Goal: Task Accomplishment & Management: Use online tool/utility

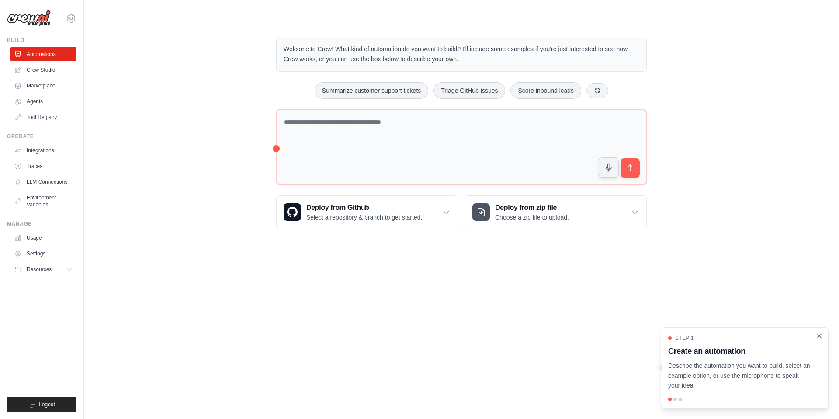
click at [820, 337] on icon "Close walkthrough" at bounding box center [820, 336] width 8 height 8
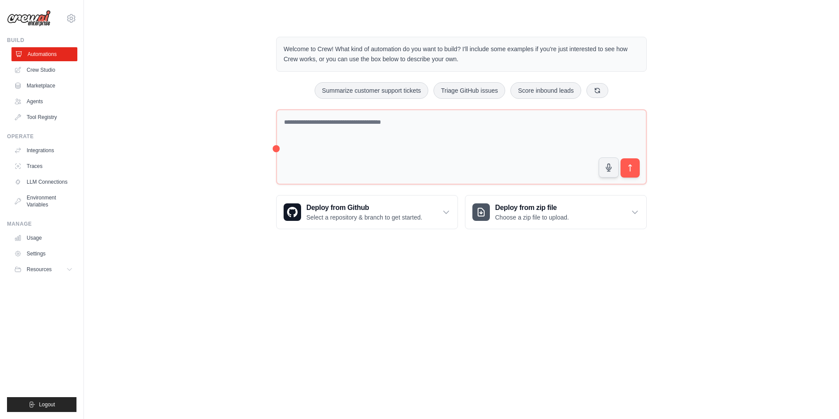
click at [65, 51] on link "Automations" at bounding box center [44, 54] width 66 height 14
click at [37, 71] on link "Crew Studio" at bounding box center [44, 70] width 66 height 14
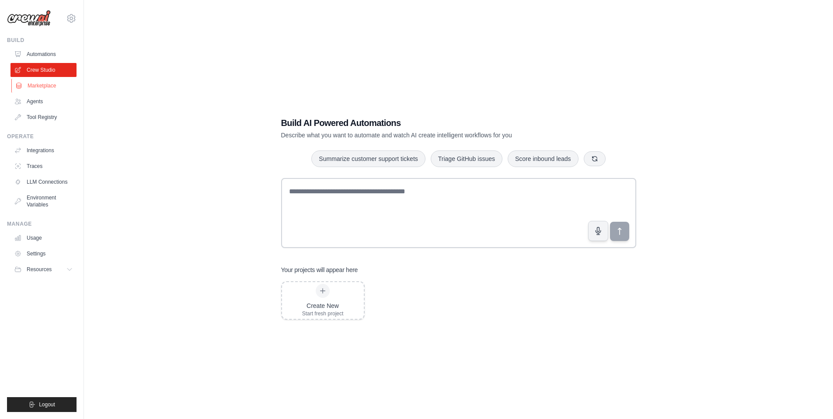
click at [44, 87] on link "Marketplace" at bounding box center [44, 86] width 66 height 14
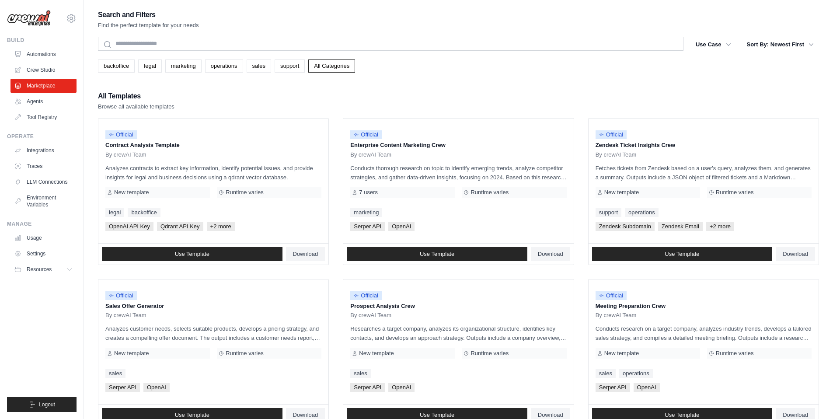
click at [817, 13] on div "Search and Filters Find the perfect template for your needs" at bounding box center [458, 19] width 721 height 21
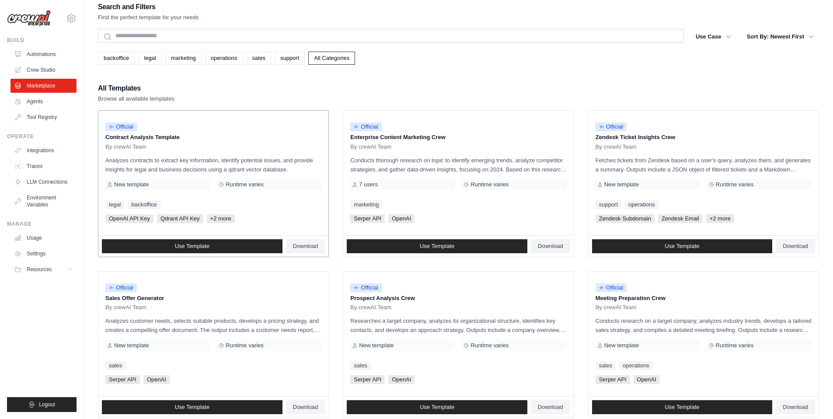
scroll to position [13, 0]
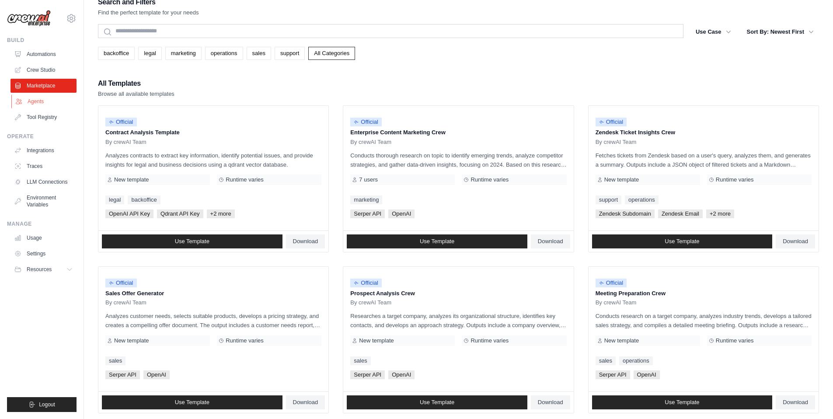
click at [26, 101] on link "Agents" at bounding box center [44, 101] width 66 height 14
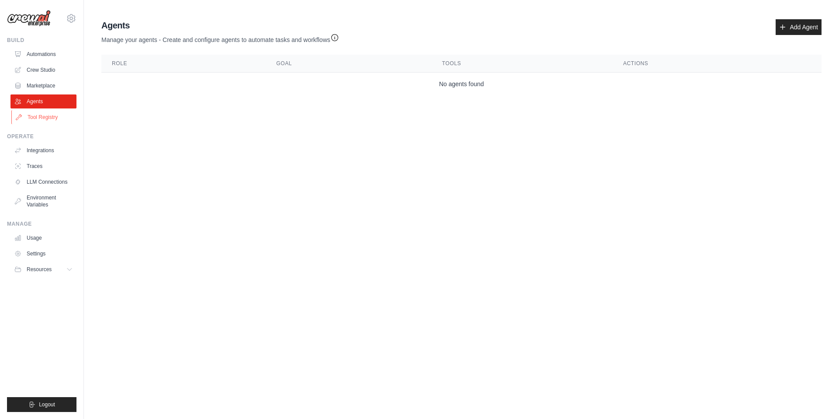
click at [46, 112] on link "Tool Registry" at bounding box center [44, 117] width 66 height 14
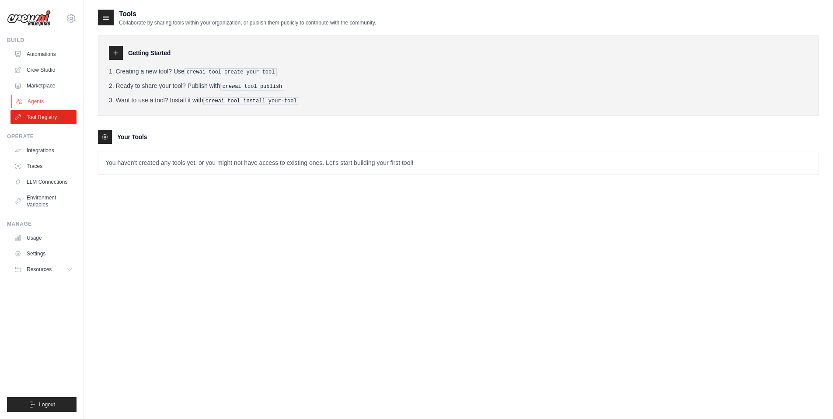
click at [57, 101] on link "Agents" at bounding box center [44, 101] width 66 height 14
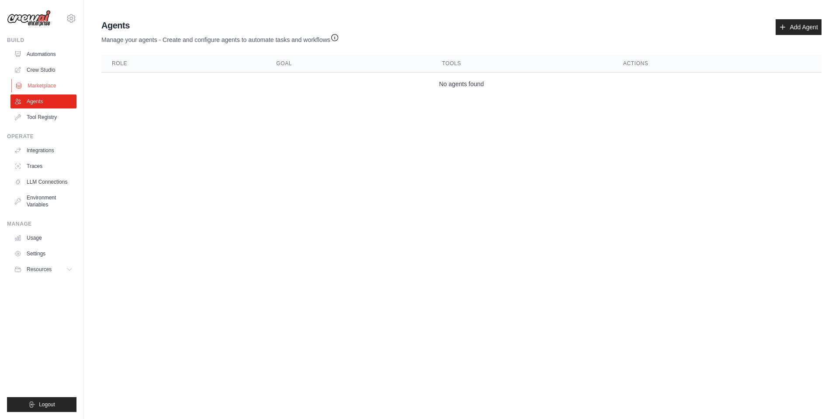
click at [43, 86] on link "Marketplace" at bounding box center [44, 86] width 66 height 14
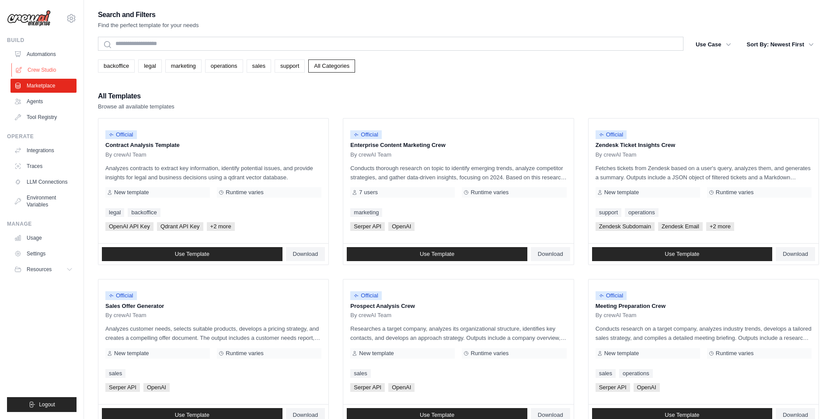
click at [43, 66] on link "Crew Studio" at bounding box center [44, 70] width 66 height 14
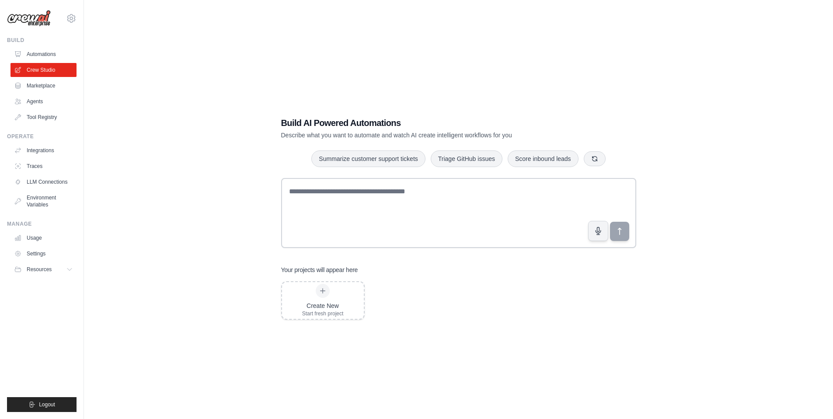
click at [276, 244] on div "Build AI Powered Automations Describe what you want to automate and watch AI cr…" at bounding box center [459, 218] width 376 height 231
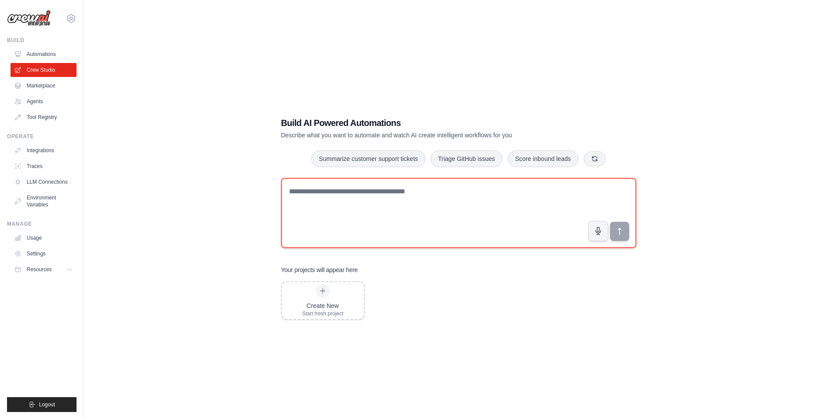
click at [344, 216] on textarea at bounding box center [458, 213] width 355 height 70
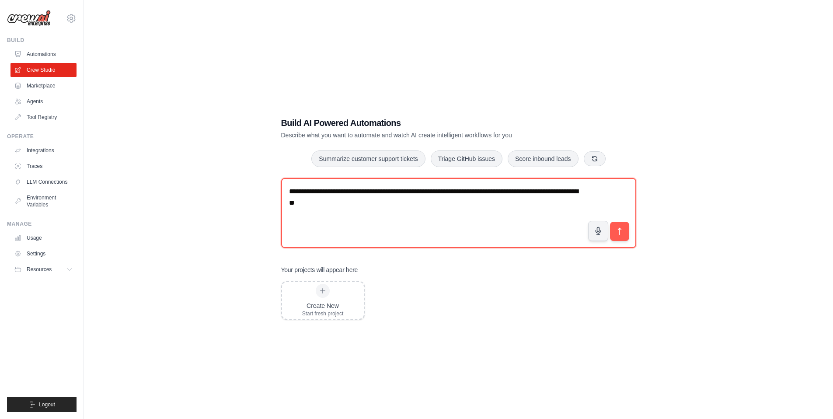
type textarea "**********"
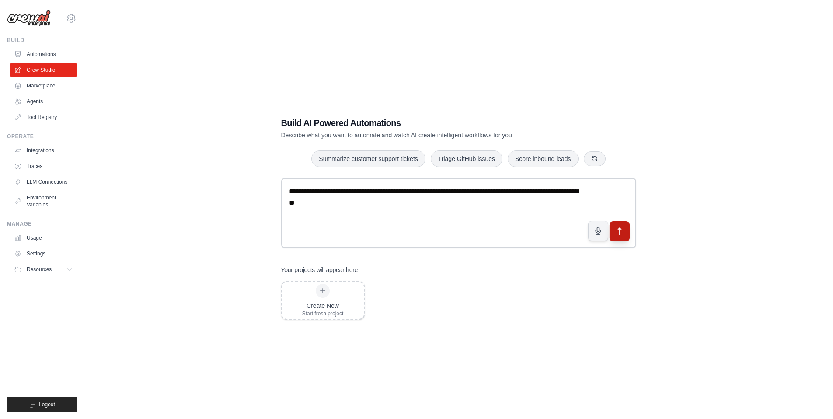
click at [614, 228] on button "submit" at bounding box center [619, 231] width 20 height 20
click at [67, 264] on button "Resources" at bounding box center [44, 269] width 66 height 14
click at [49, 257] on link "Settings" at bounding box center [44, 254] width 66 height 14
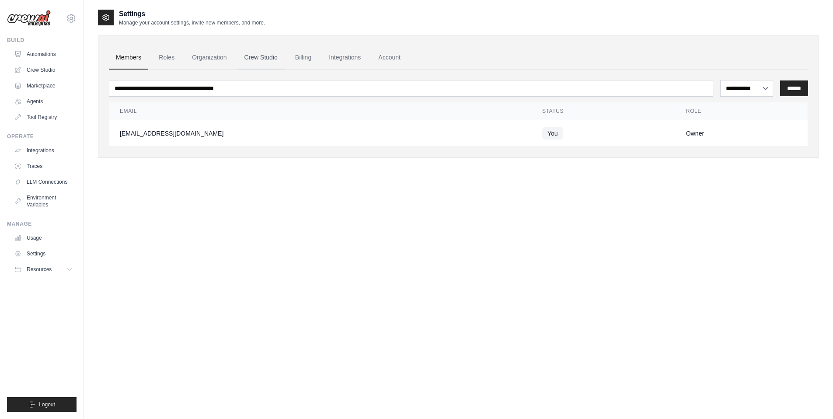
click at [248, 58] on link "Crew Studio" at bounding box center [260, 58] width 47 height 24
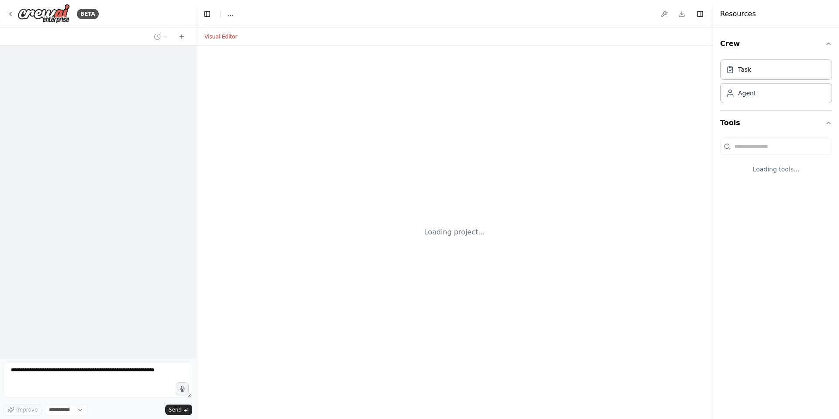
select select "****"
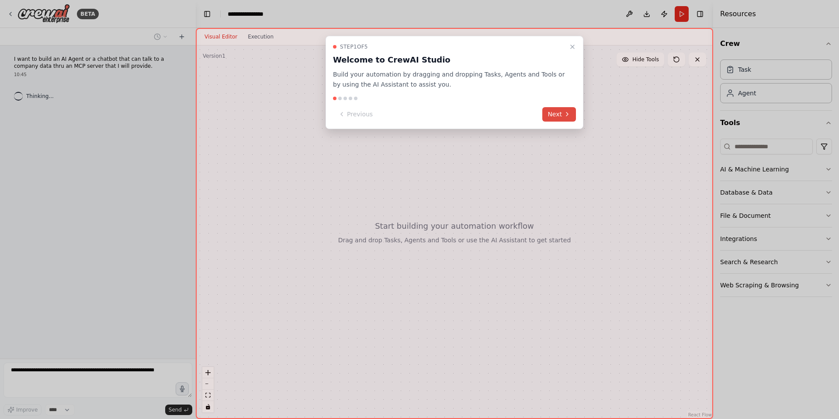
click at [567, 120] on button "Next" at bounding box center [559, 114] width 34 height 14
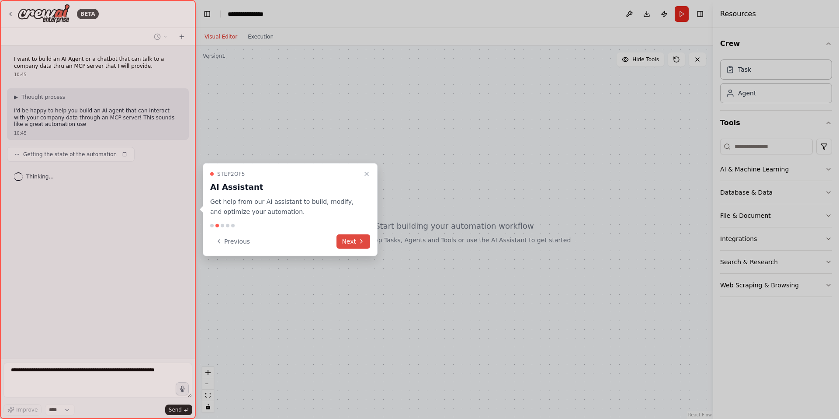
click at [358, 239] on icon at bounding box center [361, 241] width 7 height 7
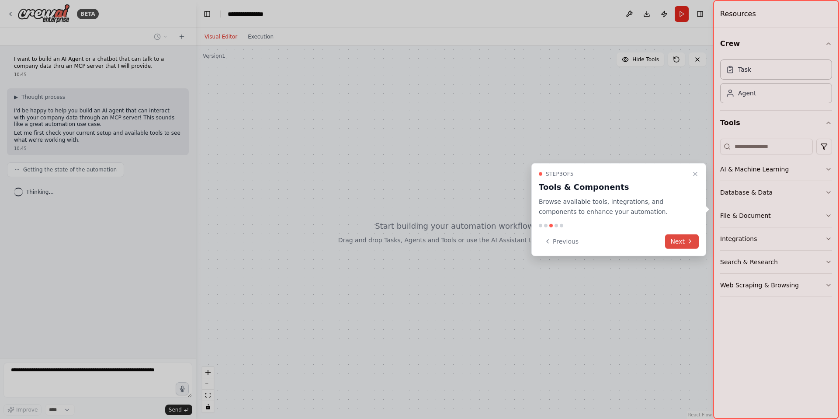
click at [690, 240] on icon at bounding box center [690, 241] width 7 height 7
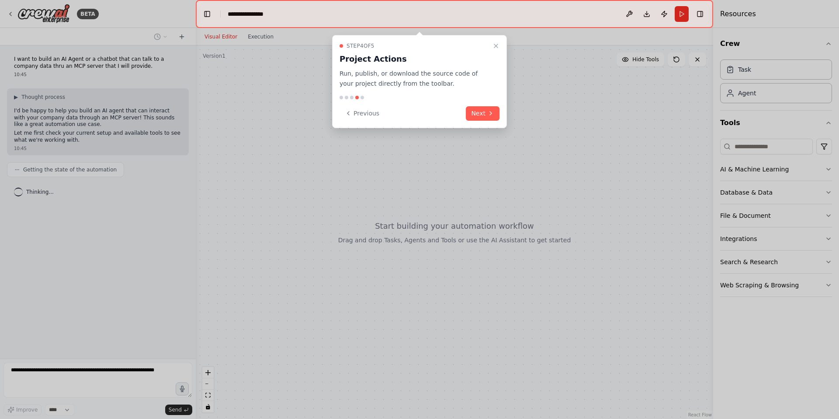
click at [494, 121] on div "Step 4 of 5 Project Actions Run, publish, or download the source code of your p…" at bounding box center [419, 81] width 175 height 93
click at [481, 107] on button "Next" at bounding box center [483, 113] width 34 height 14
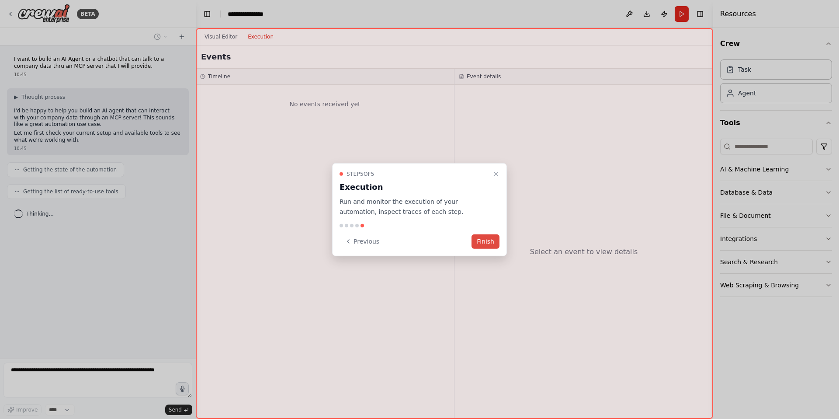
click at [494, 236] on button "Finish" at bounding box center [486, 241] width 28 height 14
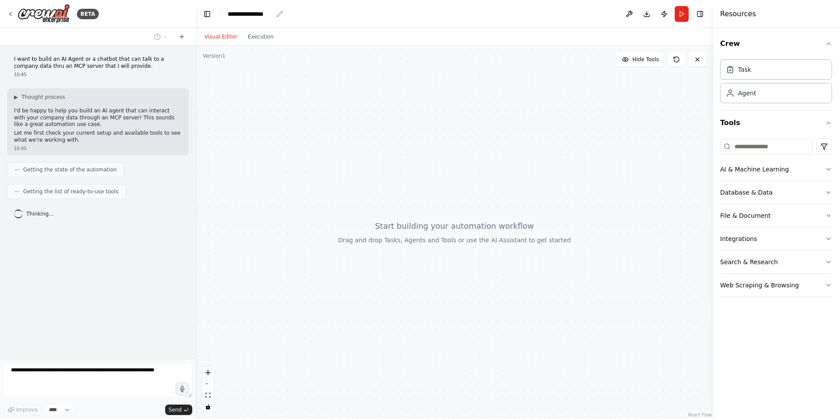
click at [250, 16] on div "**********" at bounding box center [250, 14] width 45 height 9
click at [250, 16] on div "**********" at bounding box center [261, 14] width 66 height 9
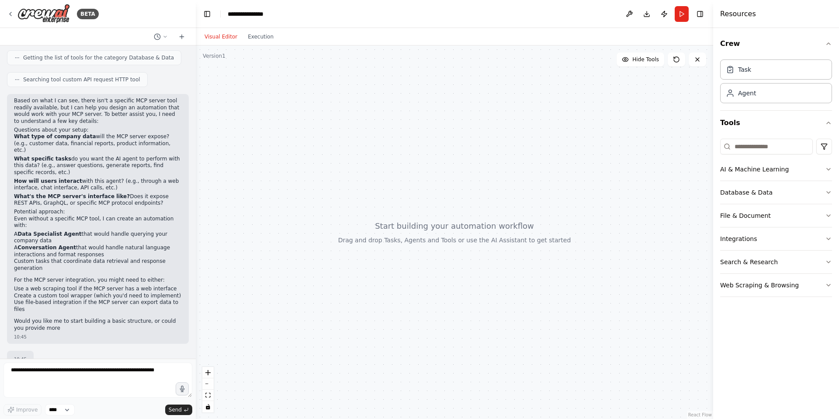
scroll to position [329, 0]
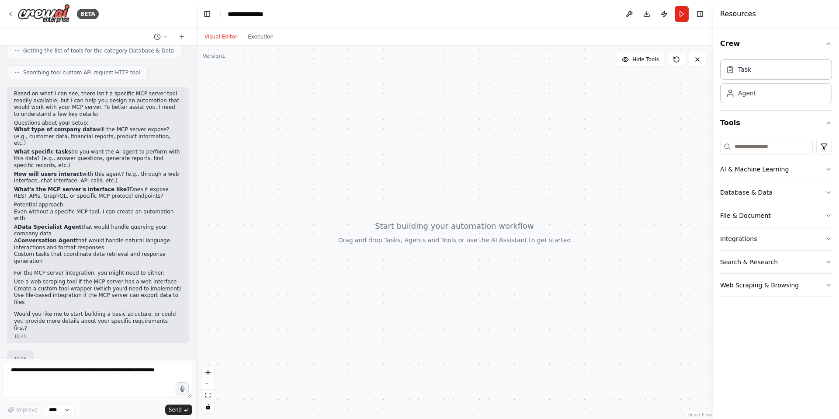
click at [354, 262] on div at bounding box center [455, 231] width 518 height 373
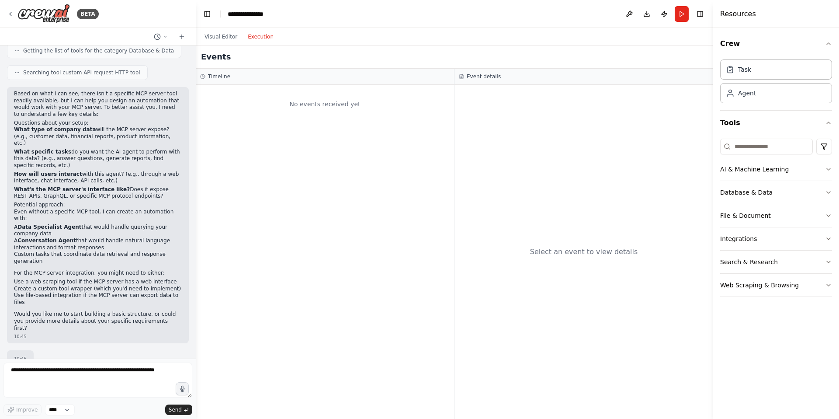
click at [255, 34] on button "Execution" at bounding box center [261, 36] width 36 height 10
click at [222, 36] on button "Visual Editor" at bounding box center [220, 36] width 43 height 10
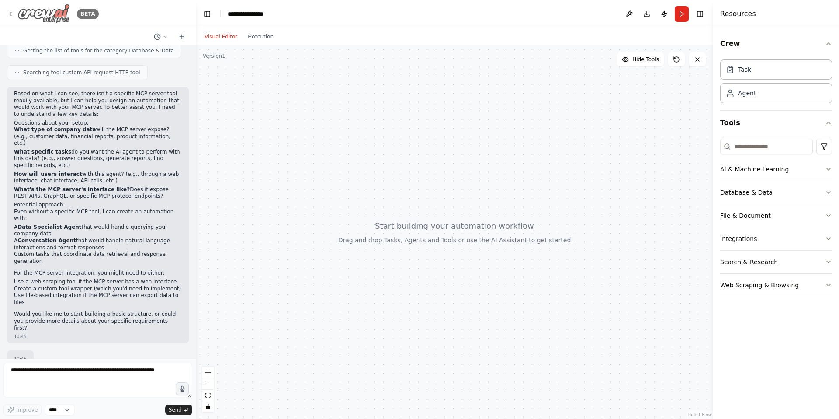
click at [10, 11] on icon at bounding box center [10, 13] width 7 height 7
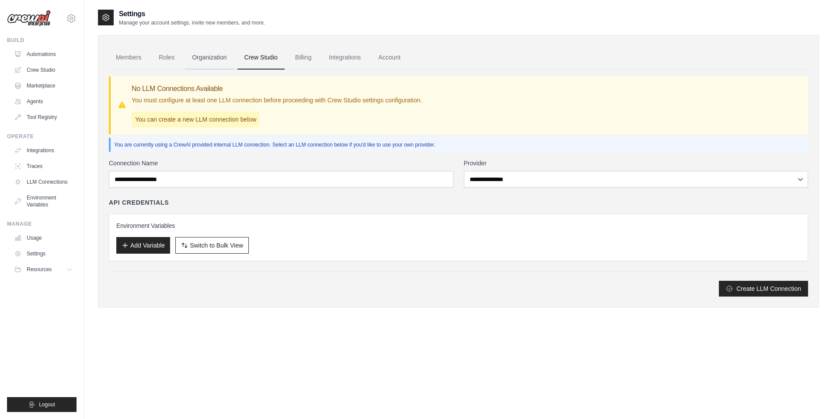
click at [221, 56] on link "Organization" at bounding box center [209, 58] width 49 height 24
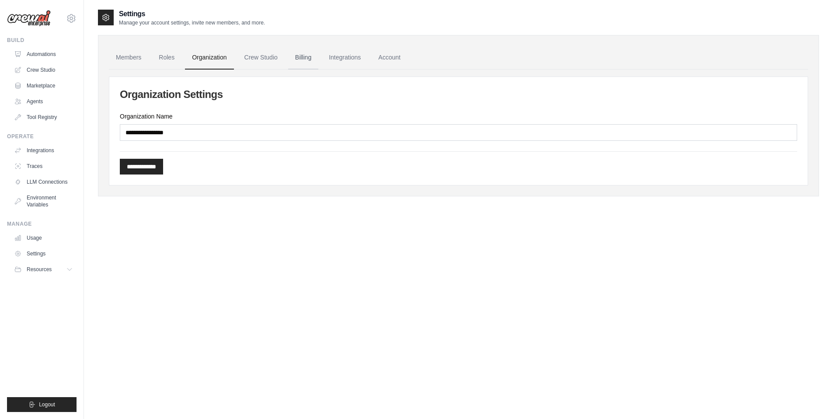
click at [312, 57] on link "Billing" at bounding box center [303, 58] width 30 height 24
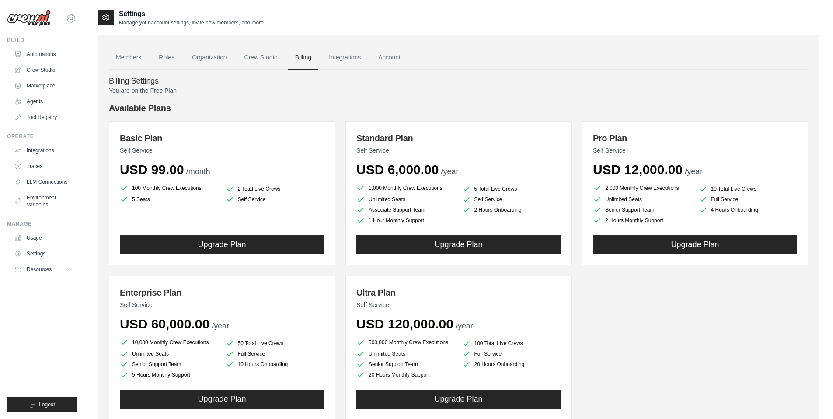
click at [350, 59] on link "Integrations" at bounding box center [345, 58] width 46 height 24
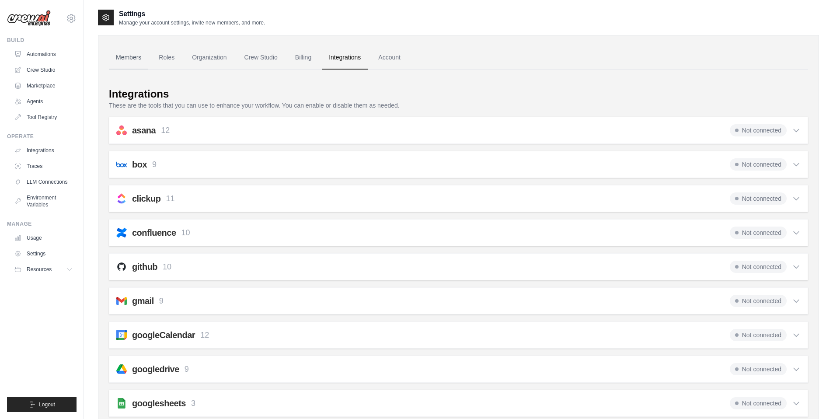
click at [123, 61] on link "Members" at bounding box center [128, 58] width 39 height 24
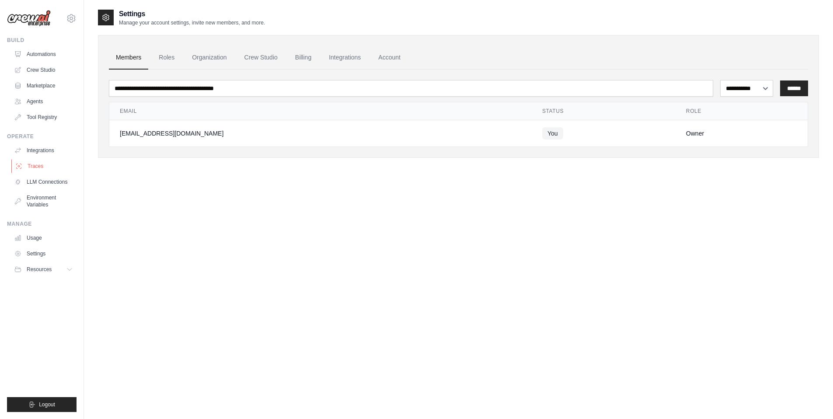
click at [44, 165] on link "Traces" at bounding box center [44, 166] width 66 height 14
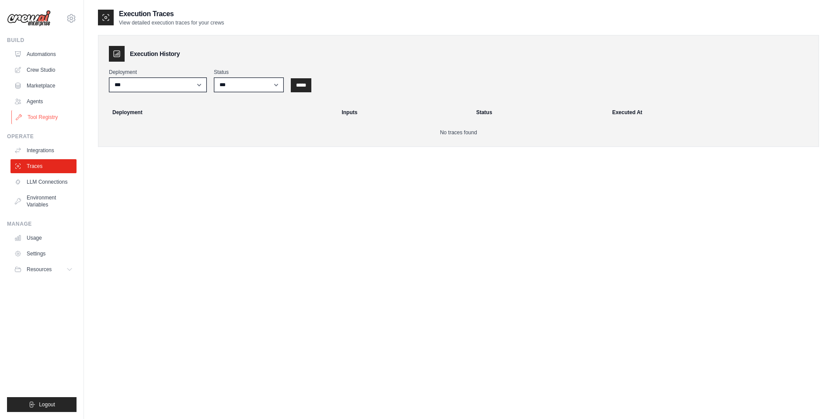
click at [47, 120] on link "Tool Registry" at bounding box center [44, 117] width 66 height 14
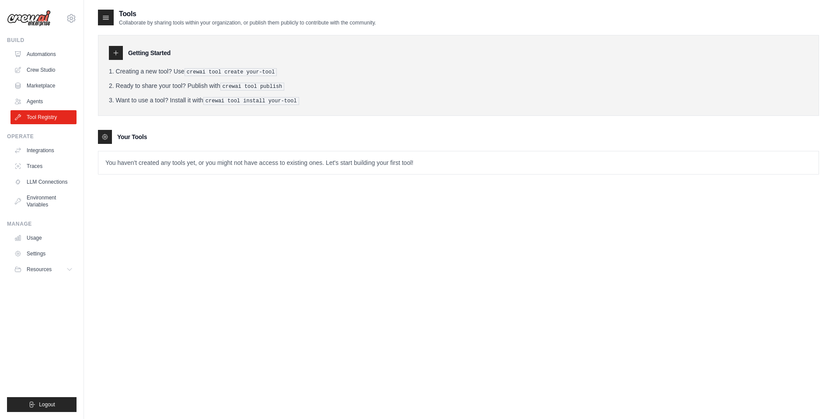
click at [110, 52] on div at bounding box center [116, 53] width 14 height 14
click at [110, 49] on div at bounding box center [116, 53] width 14 height 14
click at [122, 53] on div at bounding box center [116, 53] width 14 height 14
click at [106, 134] on icon at bounding box center [104, 136] width 7 height 7
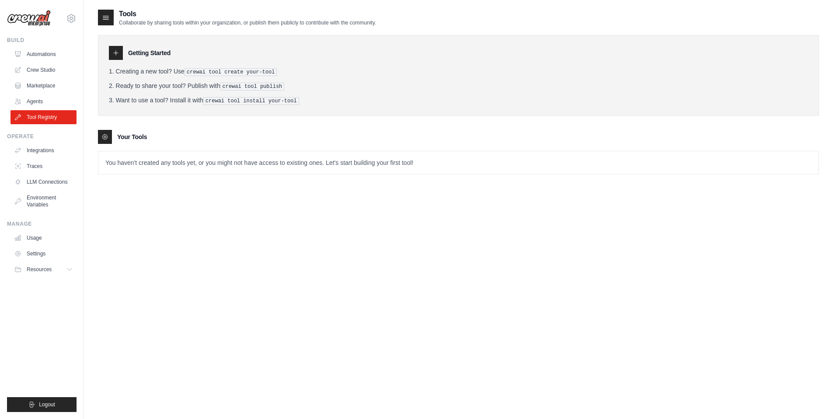
click at [137, 78] on ol "Creating a new tool? Use crewai tool create your-tool Ready to share your tool?…" at bounding box center [458, 86] width 699 height 38
click at [37, 98] on link "Agents" at bounding box center [44, 101] width 66 height 14
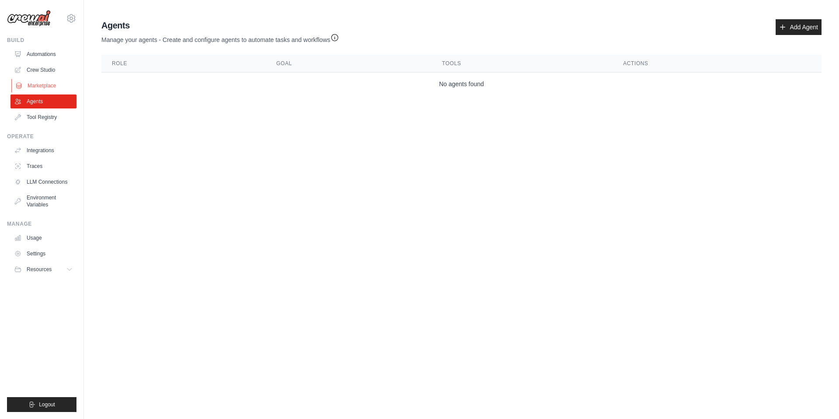
click at [43, 82] on link "Marketplace" at bounding box center [44, 86] width 66 height 14
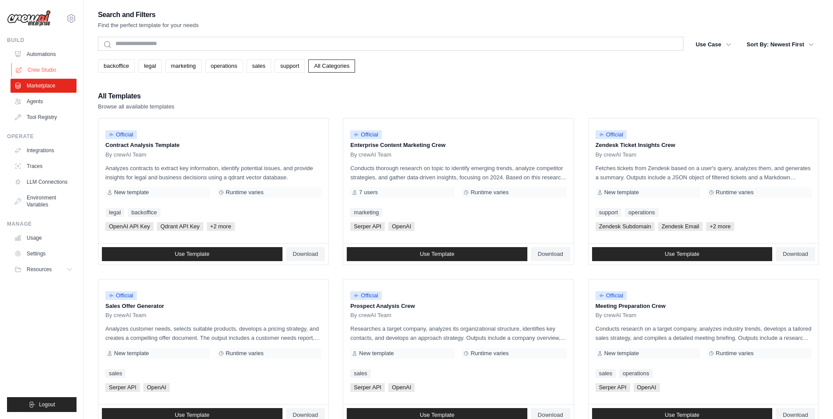
click at [43, 68] on link "Crew Studio" at bounding box center [44, 70] width 66 height 14
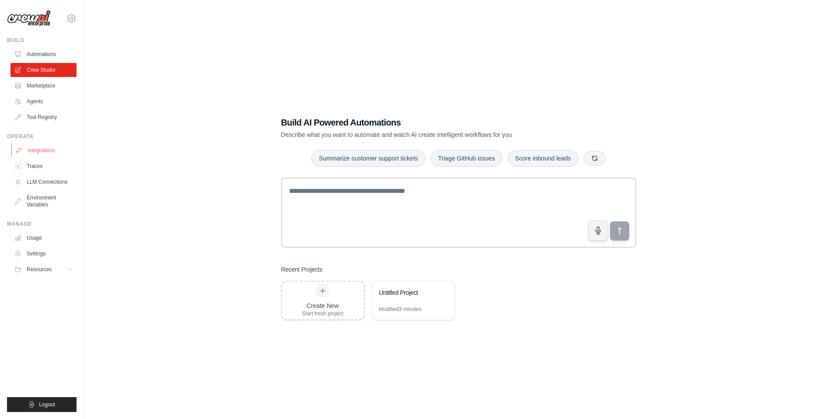
click at [21, 153] on icon at bounding box center [18, 150] width 7 height 7
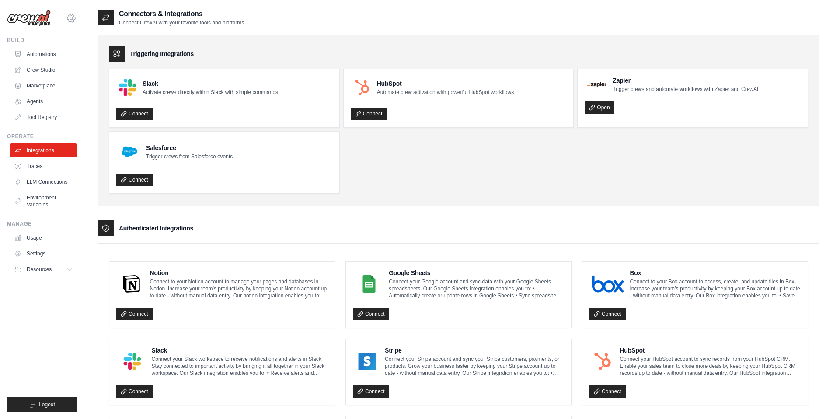
click at [71, 18] on icon at bounding box center [71, 18] width 10 height 10
click at [45, 60] on link "Settings" at bounding box center [71, 59] width 77 height 16
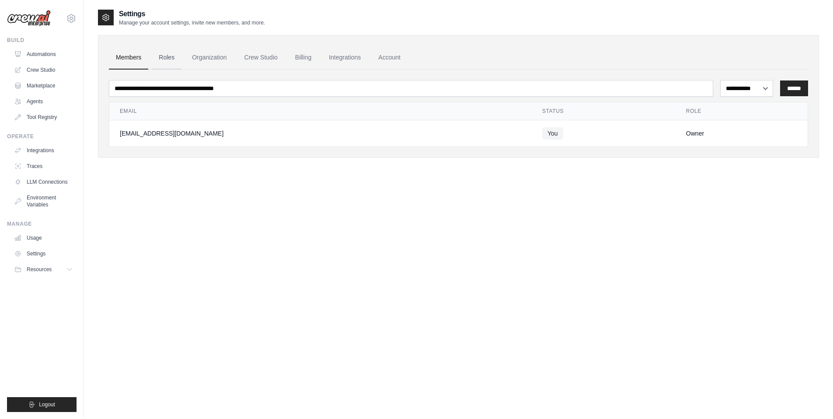
click at [168, 63] on link "Roles" at bounding box center [167, 58] width 30 height 24
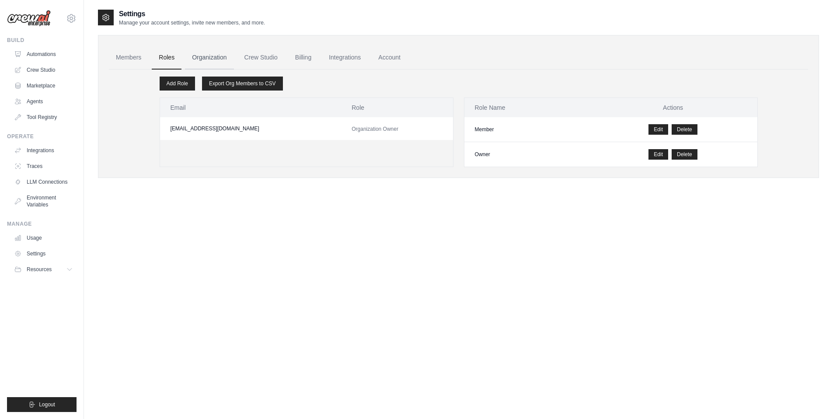
click at [199, 60] on link "Organization" at bounding box center [209, 58] width 49 height 24
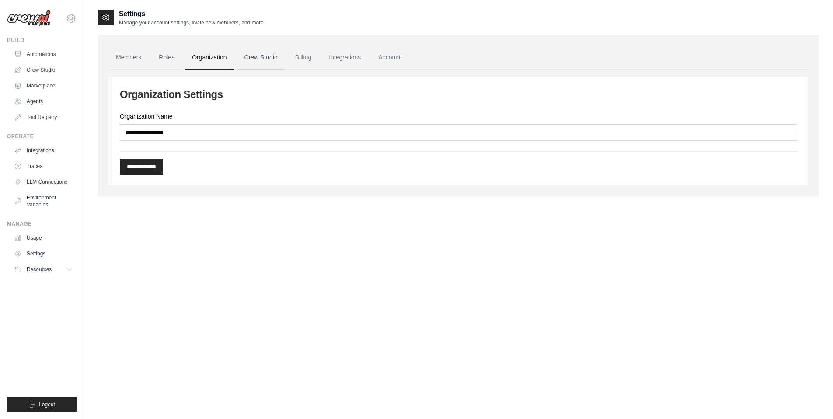
click at [246, 60] on link "Crew Studio" at bounding box center [260, 58] width 47 height 24
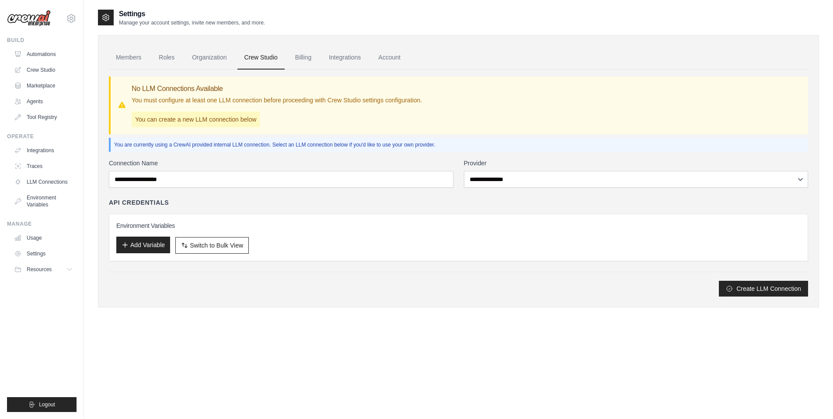
click at [160, 241] on button "Add Variable" at bounding box center [143, 244] width 54 height 17
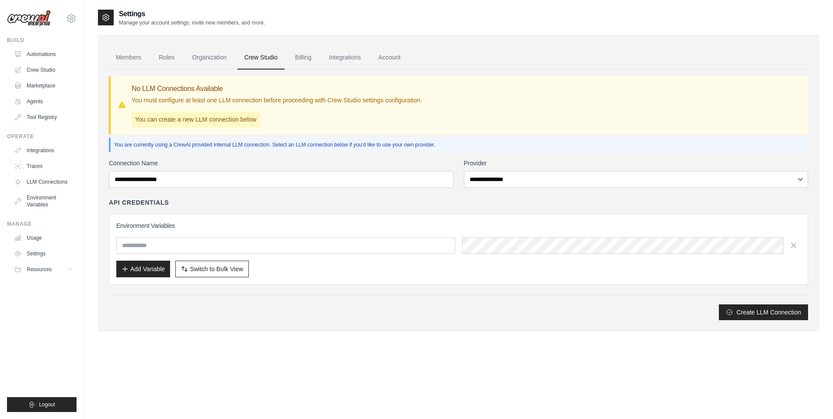
click at [255, 288] on div "**********" at bounding box center [458, 239] width 699 height 161
click at [792, 243] on icon "button" at bounding box center [793, 245] width 4 height 4
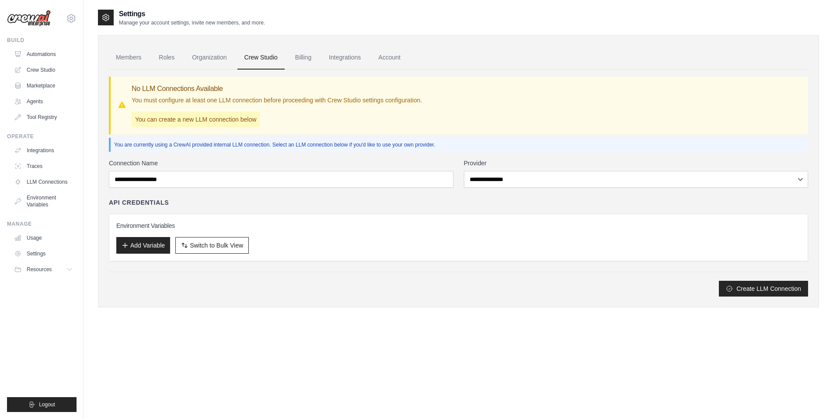
click at [404, 214] on div "Environment Variables Add Variable Switch to Bulk View Switch to Table View" at bounding box center [458, 237] width 699 height 47
click at [140, 242] on button "Add Variable" at bounding box center [143, 244] width 54 height 17
click at [134, 244] on button "Add Variable" at bounding box center [143, 244] width 54 height 17
click at [134, 247] on button "Add Variable" at bounding box center [143, 244] width 54 height 17
click at [130, 243] on button "Add Variable" at bounding box center [143, 244] width 54 height 17
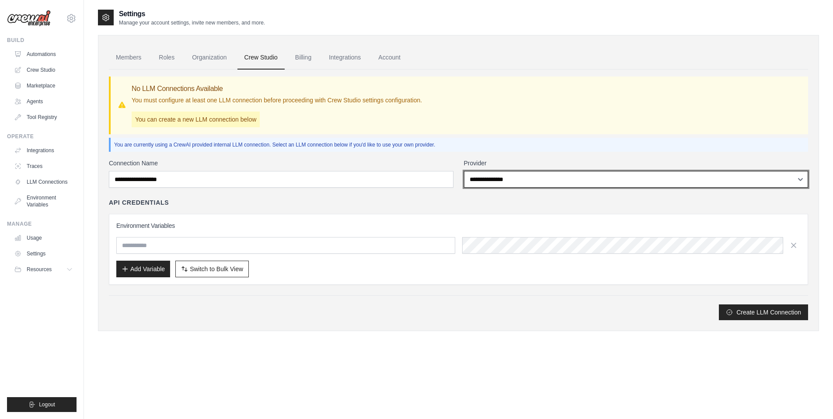
click at [507, 179] on select "**********" at bounding box center [636, 179] width 344 height 17
select select "*****"
click at [464, 171] on select "**********" at bounding box center [636, 179] width 344 height 17
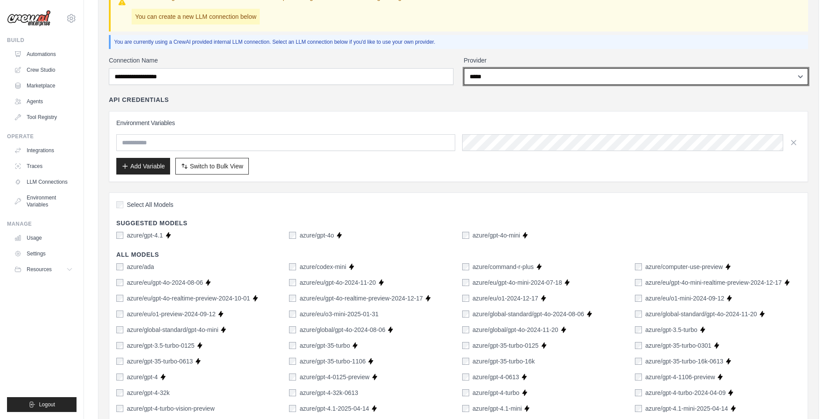
scroll to position [146, 0]
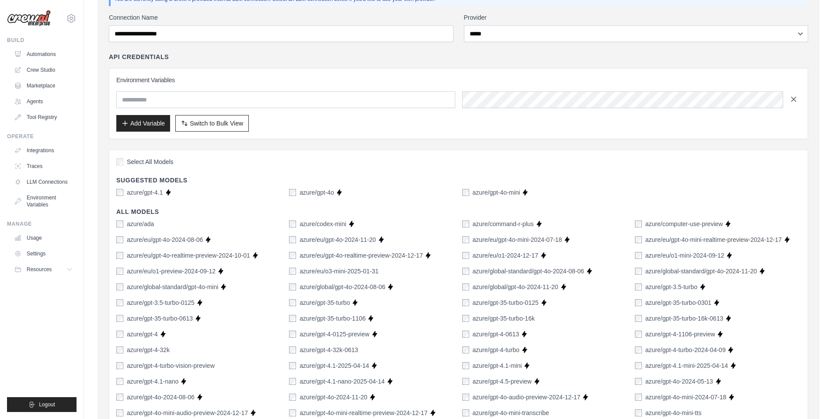
click at [798, 98] on button "button" at bounding box center [793, 99] width 14 height 14
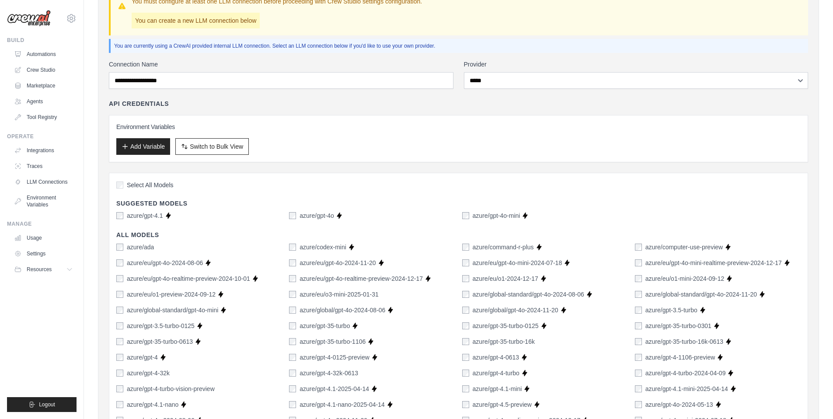
scroll to position [91, 0]
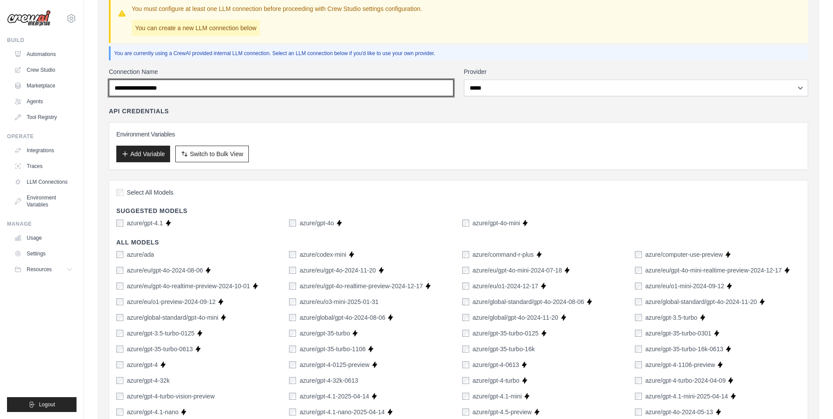
click at [387, 85] on input "Connection Name" at bounding box center [281, 88] width 344 height 17
click at [266, 92] on input "Connection Name" at bounding box center [281, 88] width 344 height 17
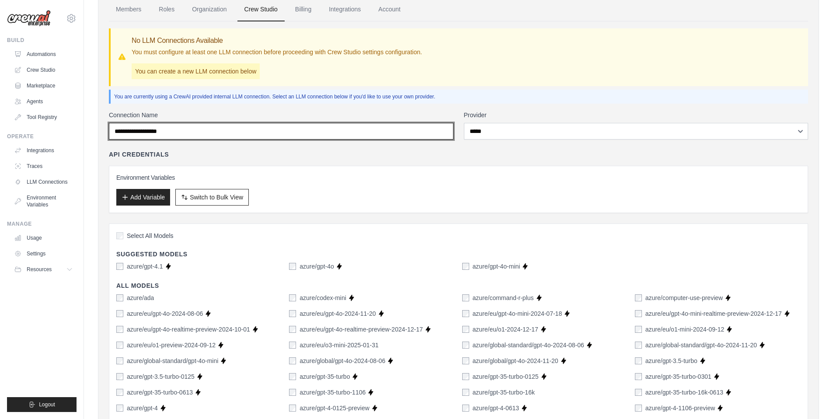
scroll to position [46, 0]
type input "*"
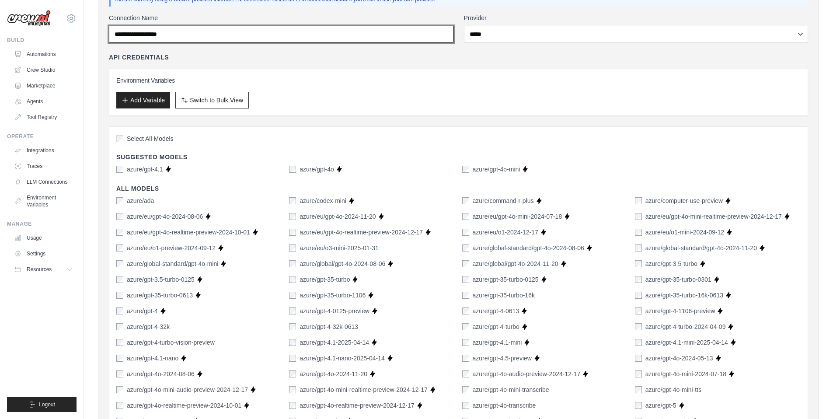
scroll to position [172, 0]
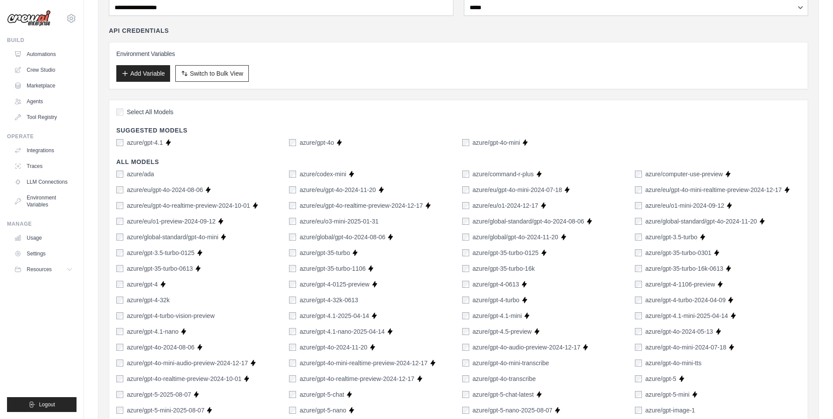
click at [147, 144] on label "azure/gpt-4.1" at bounding box center [145, 142] width 36 height 9
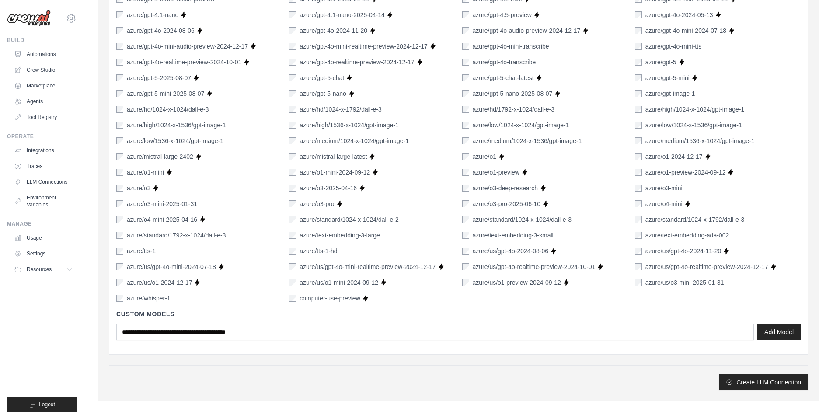
scroll to position [493, 0]
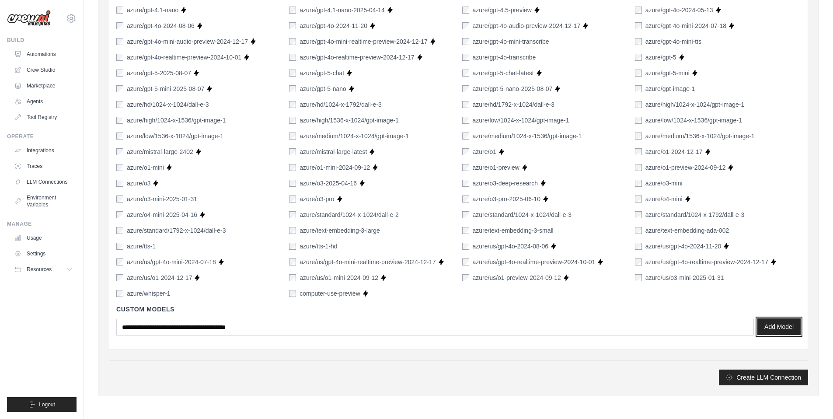
click at [769, 325] on button "Add Model" at bounding box center [778, 326] width 43 height 17
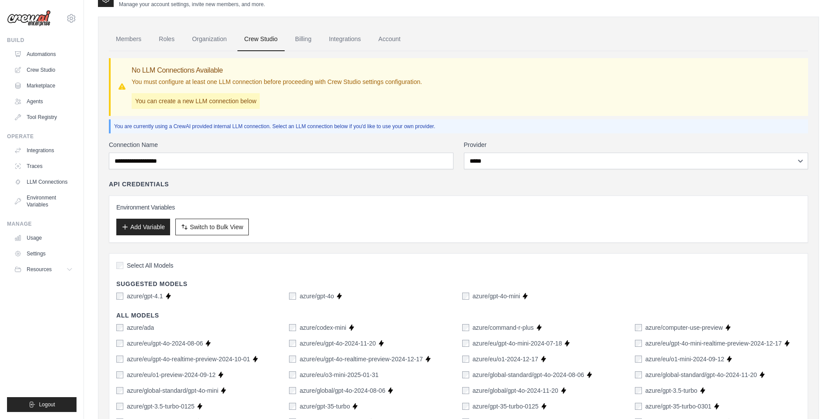
scroll to position [0, 0]
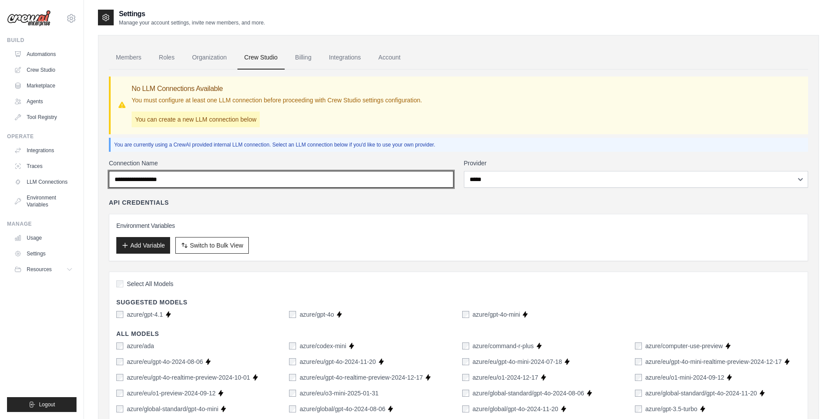
click at [178, 177] on input "Connection Name" at bounding box center [281, 179] width 344 height 17
type input "*"
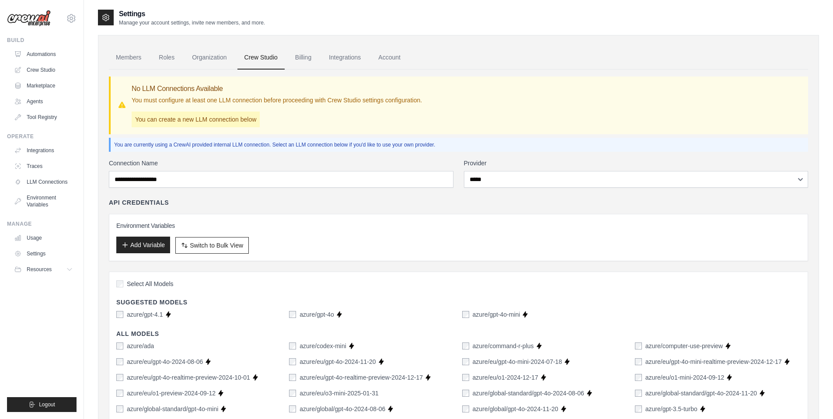
click at [131, 246] on button "Add Variable" at bounding box center [143, 244] width 54 height 17
click at [135, 241] on button "Add Variable" at bounding box center [143, 244] width 54 height 17
click at [138, 247] on button "Add Variable" at bounding box center [143, 244] width 54 height 17
click at [202, 237] on button "Switch to Bulk View Switch to Table View" at bounding box center [211, 244] width 73 height 17
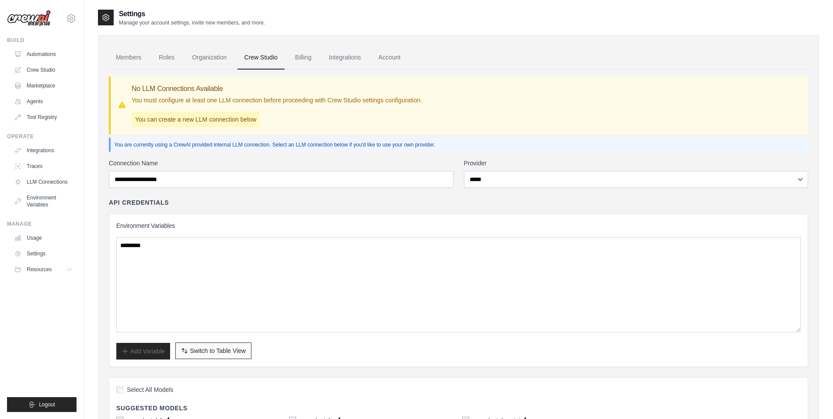
click at [222, 355] on button "Switch to Bulk View Switch to Table View" at bounding box center [213, 350] width 76 height 17
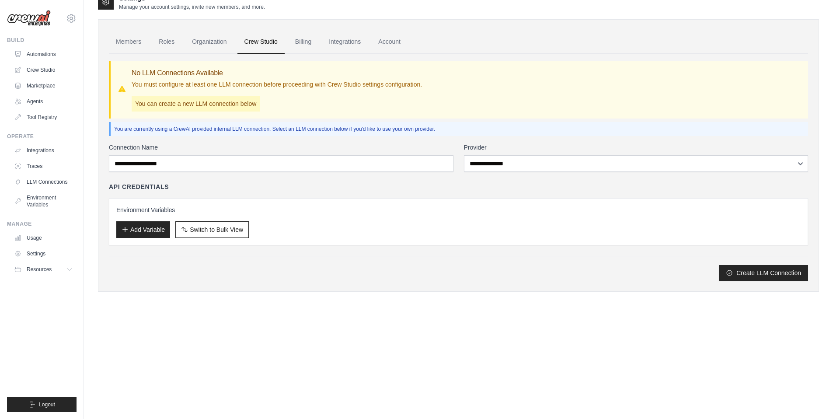
scroll to position [17, 0]
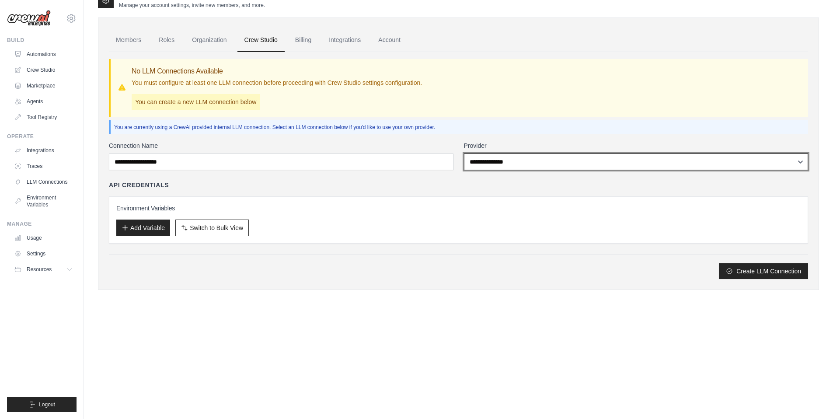
click at [689, 157] on select "**********" at bounding box center [636, 161] width 344 height 17
select select "*****"
click at [464, 153] on select "**********" at bounding box center [636, 161] width 344 height 17
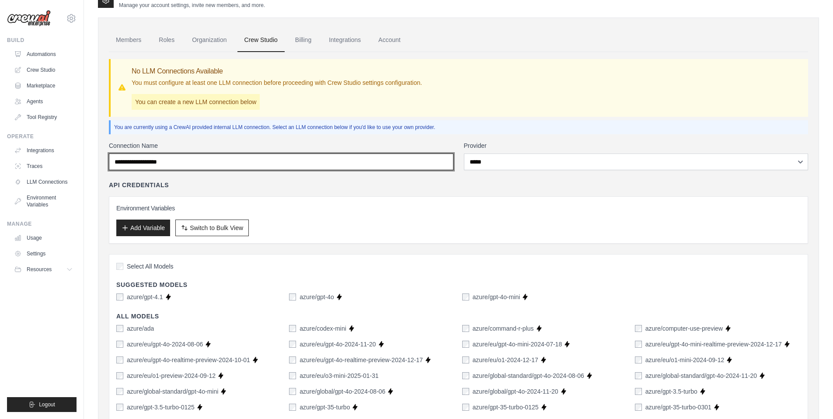
click at [271, 156] on input "Connection Name" at bounding box center [281, 161] width 344 height 17
paste input "**********"
type input "**********"
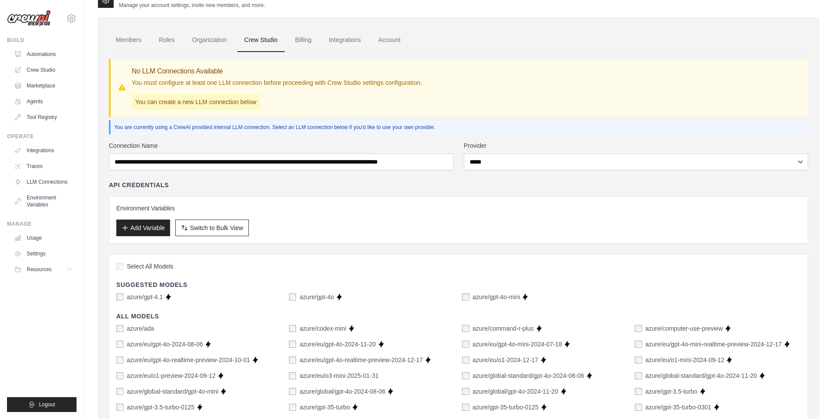
scroll to position [0, 0]
click at [316, 189] on div "API Credentials Environment Variables Add Variable Switch to Bulk View Switch t…" at bounding box center [458, 212] width 699 height 63
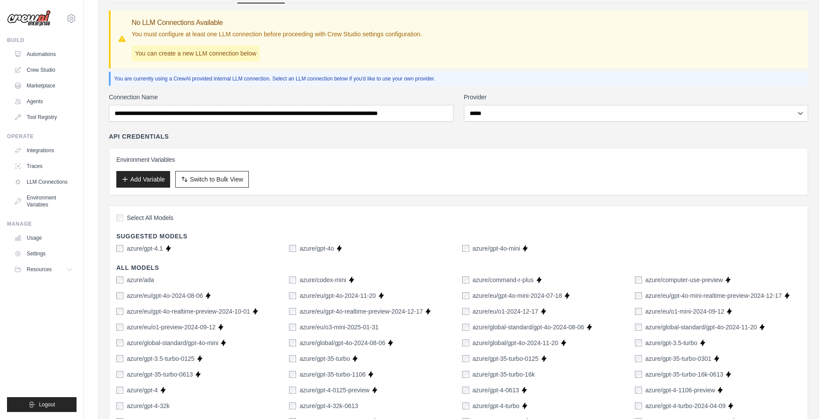
scroll to position [187, 0]
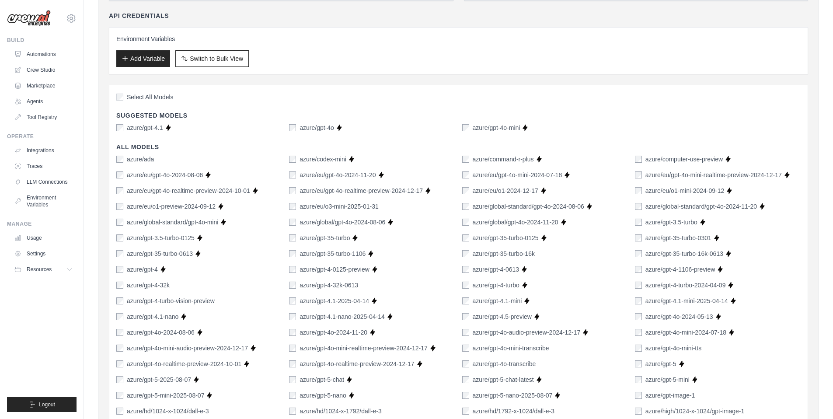
click at [139, 125] on label "azure/gpt-4.1" at bounding box center [145, 127] width 36 height 9
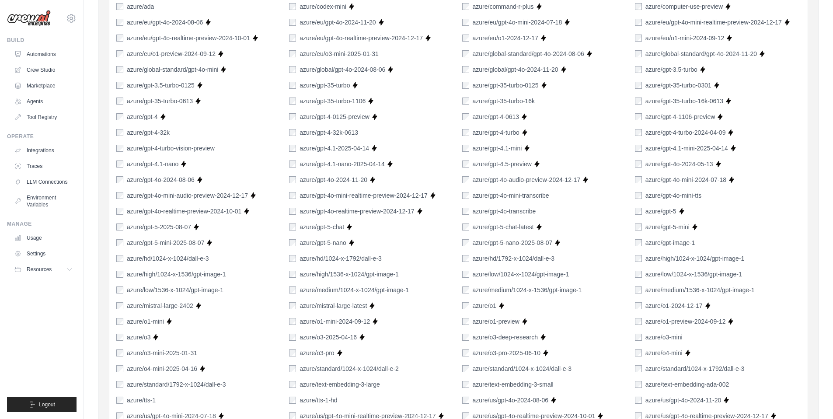
scroll to position [493, 0]
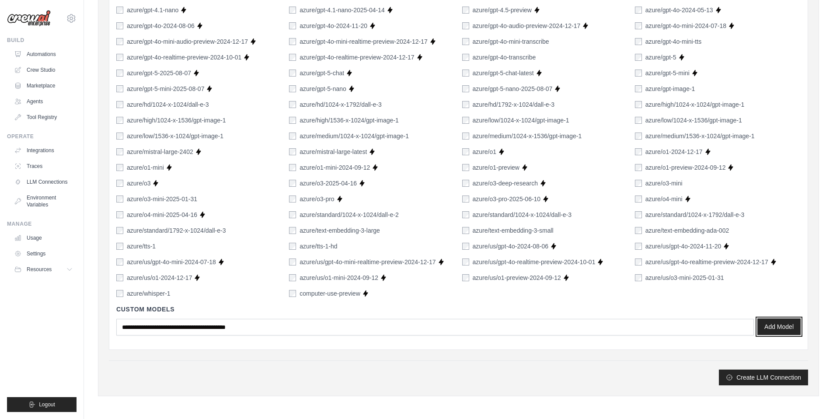
click at [794, 330] on button "Add Model" at bounding box center [778, 326] width 43 height 17
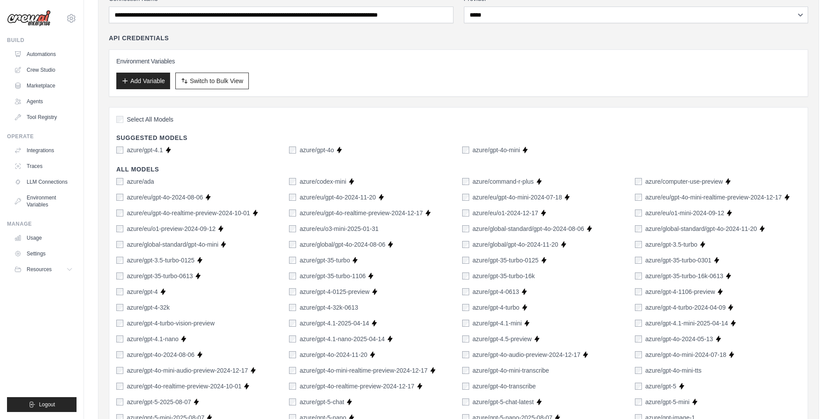
scroll to position [0, 0]
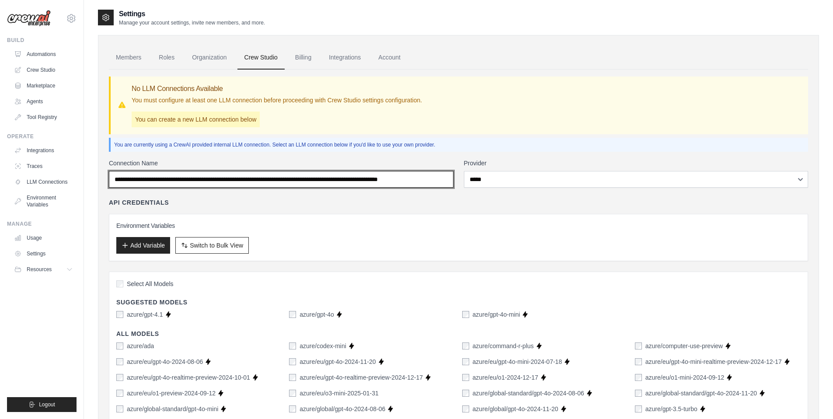
click at [184, 174] on input "**********" at bounding box center [281, 179] width 344 height 17
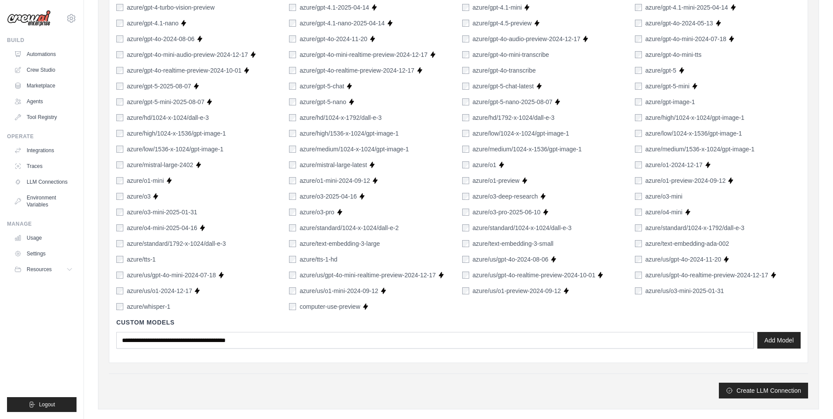
scroll to position [493, 0]
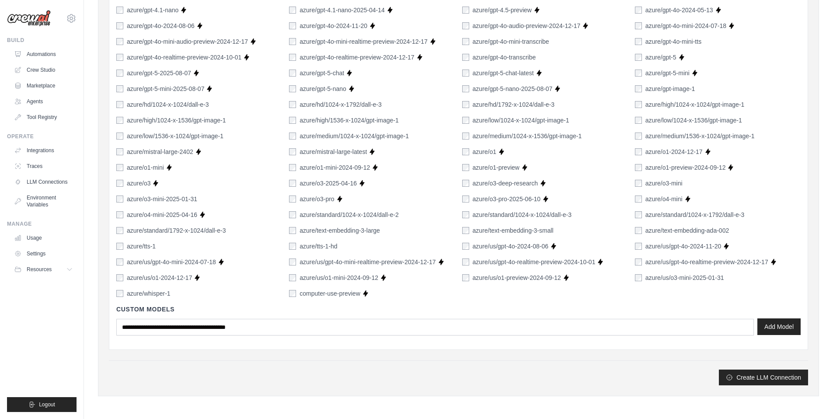
type input "**********"
click at [769, 328] on button "Add Model" at bounding box center [778, 326] width 43 height 17
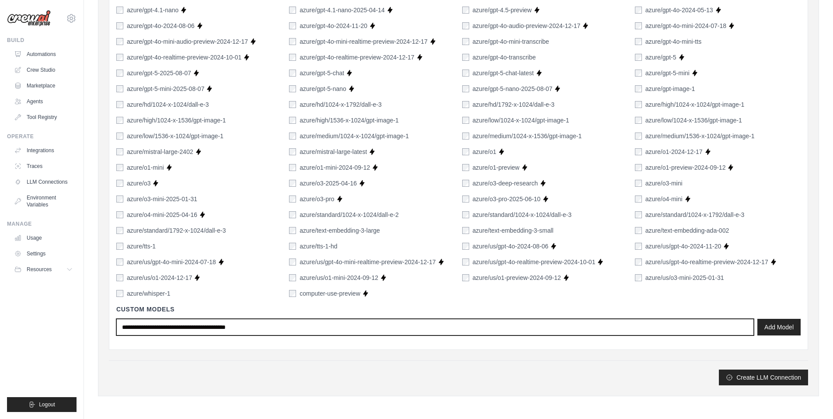
click at [186, 325] on input "text" at bounding box center [434, 327] width 637 height 17
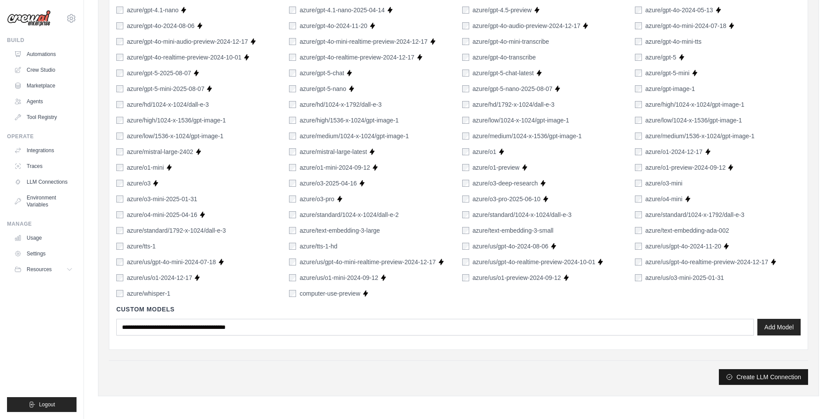
click at [758, 375] on button "Create LLM Connection" at bounding box center [763, 377] width 89 height 16
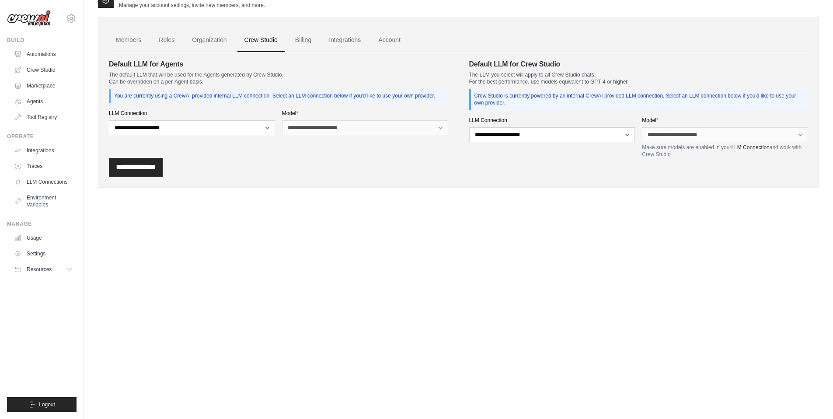
scroll to position [0, 0]
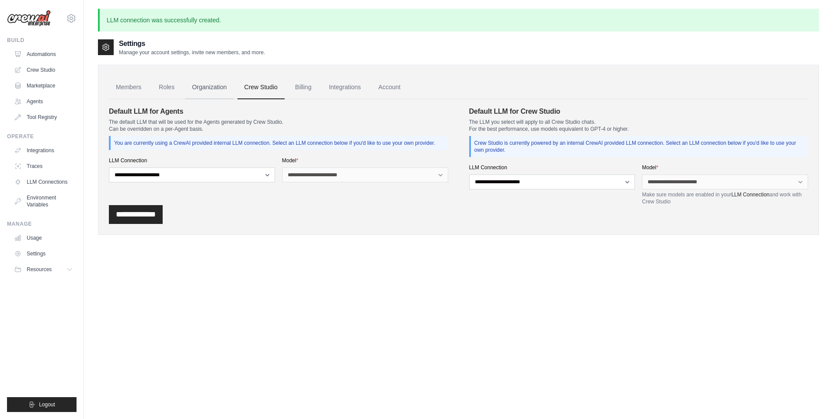
click at [223, 86] on link "Organization" at bounding box center [209, 88] width 49 height 24
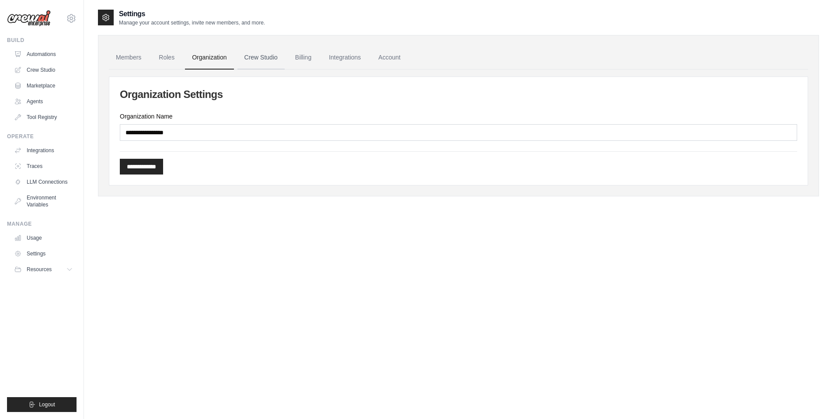
click at [260, 59] on link "Crew Studio" at bounding box center [260, 58] width 47 height 24
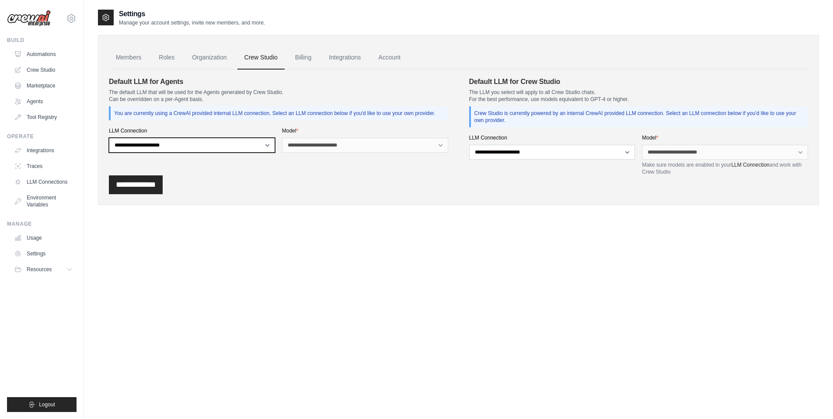
click at [254, 142] on select "**********" at bounding box center [192, 145] width 166 height 15
select select "******"
click at [109, 138] on select "**********" at bounding box center [192, 145] width 166 height 15
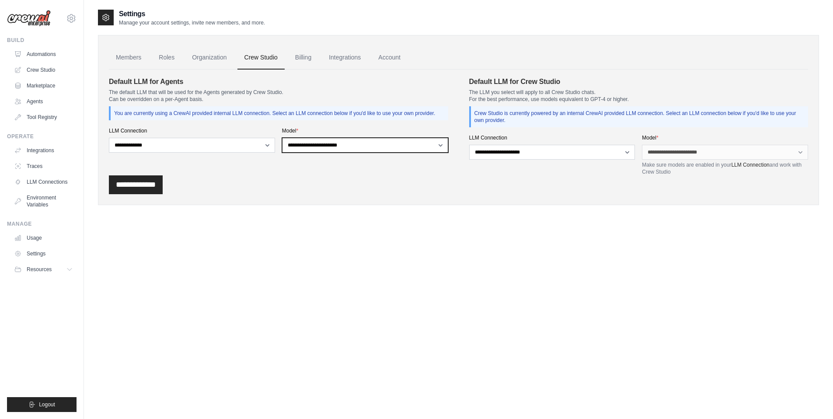
click at [313, 146] on select "**********" at bounding box center [365, 145] width 166 height 15
select select "**********"
click at [282, 138] on select "**********" at bounding box center [365, 145] width 166 height 15
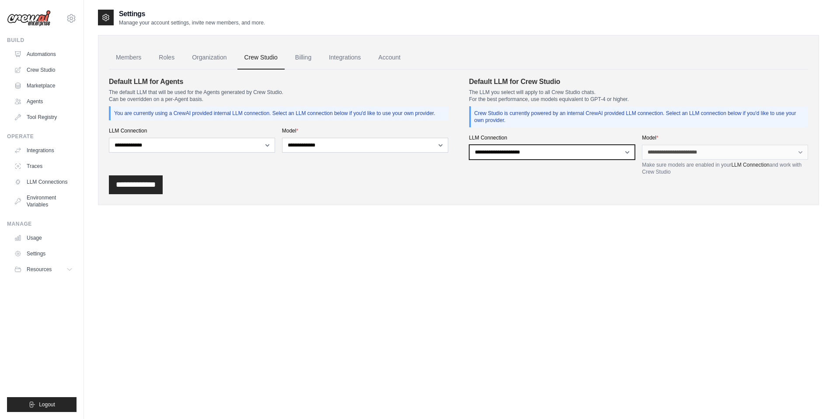
click at [533, 153] on select "**********" at bounding box center [552, 152] width 166 height 15
select select "******"
click at [469, 145] on select "**********" at bounding box center [552, 152] width 166 height 15
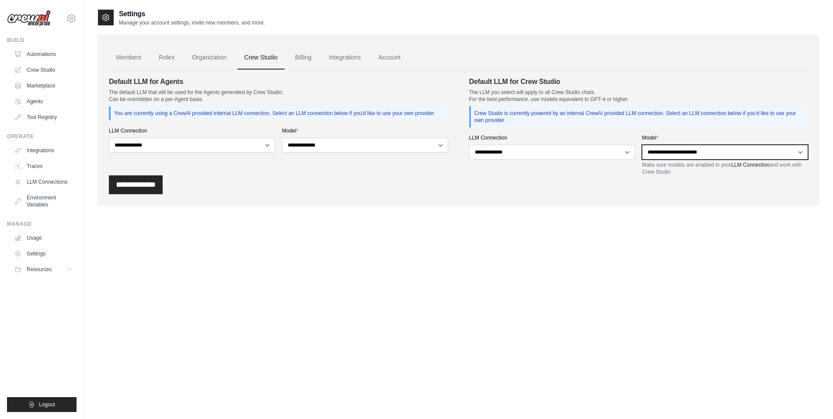
click at [698, 157] on select "**********" at bounding box center [725, 152] width 166 height 15
select select "**********"
click at [642, 145] on select "**********" at bounding box center [725, 152] width 166 height 15
click at [133, 190] on input "**********" at bounding box center [136, 184] width 54 height 19
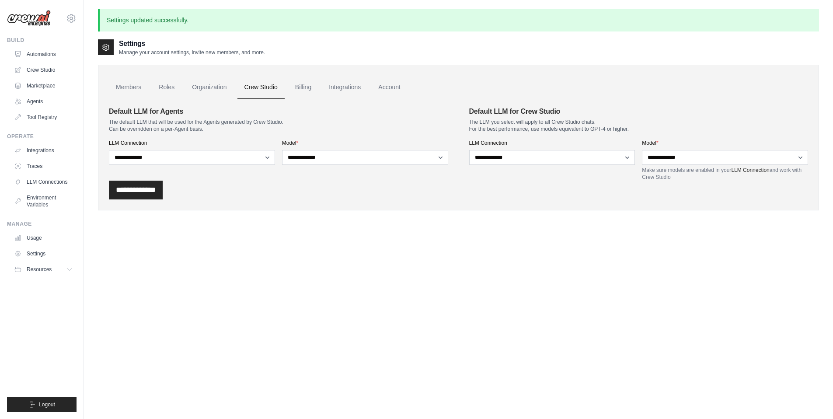
click at [262, 107] on h4 "Default LLM for Agents" at bounding box center [278, 111] width 339 height 10
click at [302, 87] on link "Billing" at bounding box center [303, 88] width 30 height 24
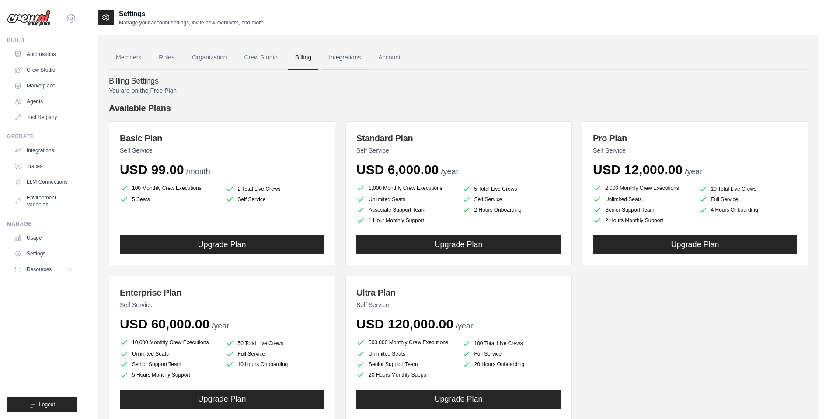
click at [326, 62] on link "Integrations" at bounding box center [345, 58] width 46 height 24
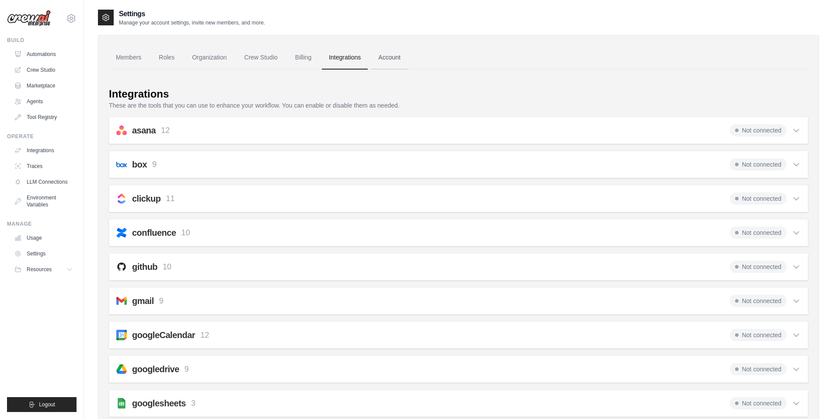
click at [388, 54] on link "Account" at bounding box center [389, 58] width 36 height 24
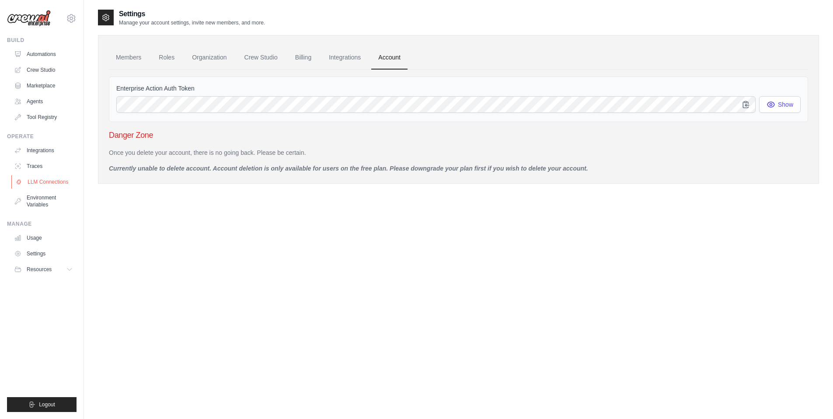
click at [38, 184] on link "LLM Connections" at bounding box center [44, 182] width 66 height 14
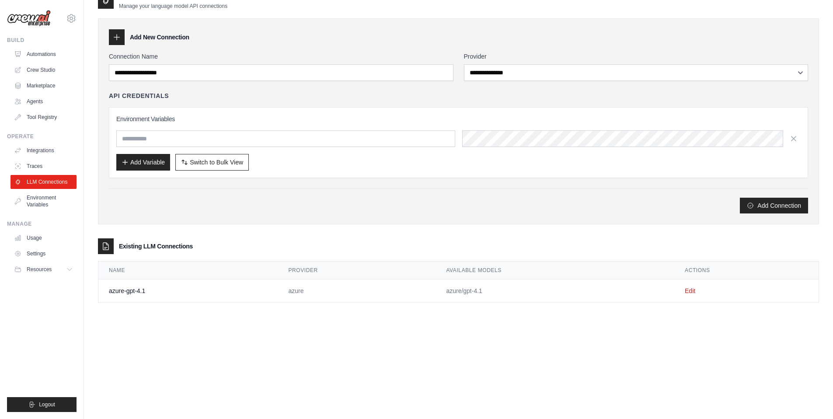
scroll to position [17, 0]
click at [32, 167] on link "Traces" at bounding box center [44, 166] width 66 height 14
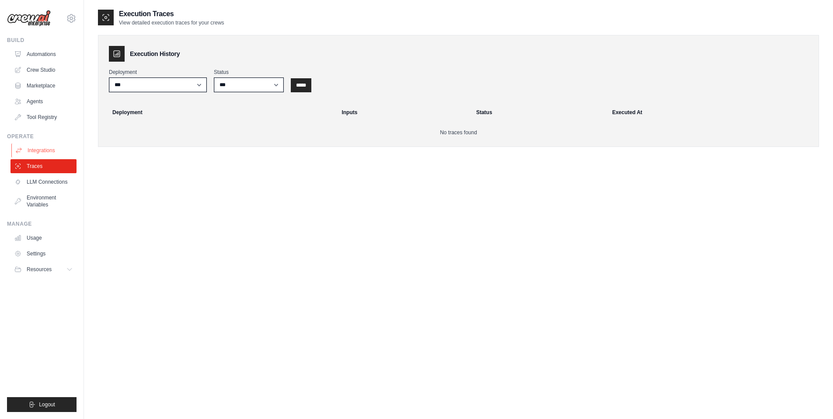
click at [49, 148] on link "Integrations" at bounding box center [44, 150] width 66 height 14
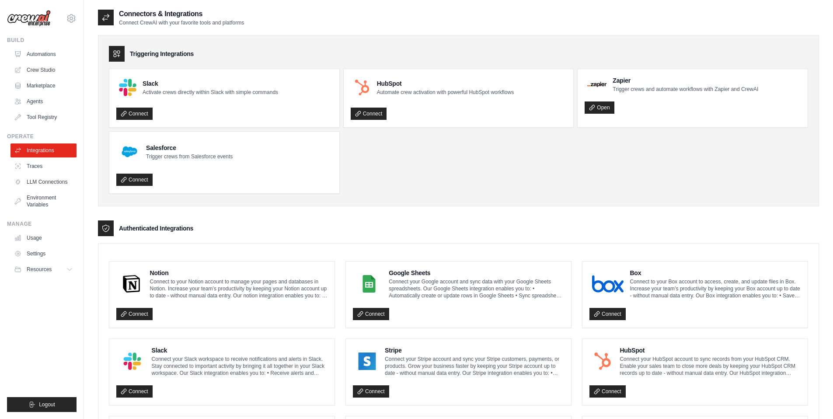
click at [111, 47] on div at bounding box center [117, 54] width 16 height 16
click at [113, 51] on icon at bounding box center [116, 53] width 9 height 9
click at [56, 268] on button "Resources" at bounding box center [44, 269] width 66 height 14
click at [49, 299] on link "GitHub" at bounding box center [47, 298] width 61 height 12
click at [47, 271] on span "Resources" at bounding box center [40, 269] width 25 height 7
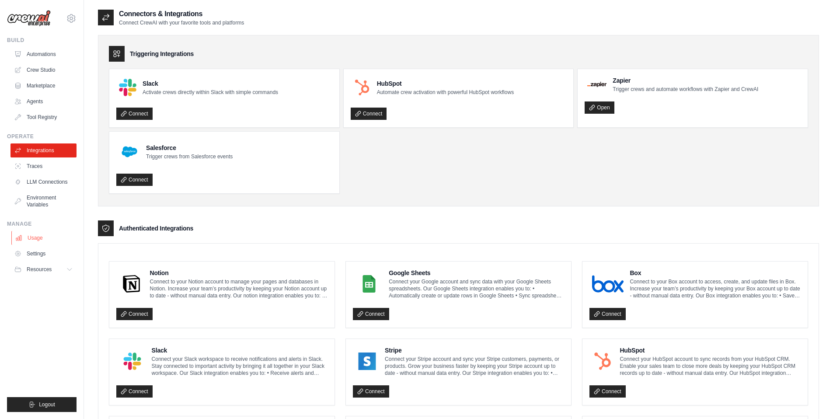
click at [40, 232] on link "Usage" at bounding box center [44, 238] width 66 height 14
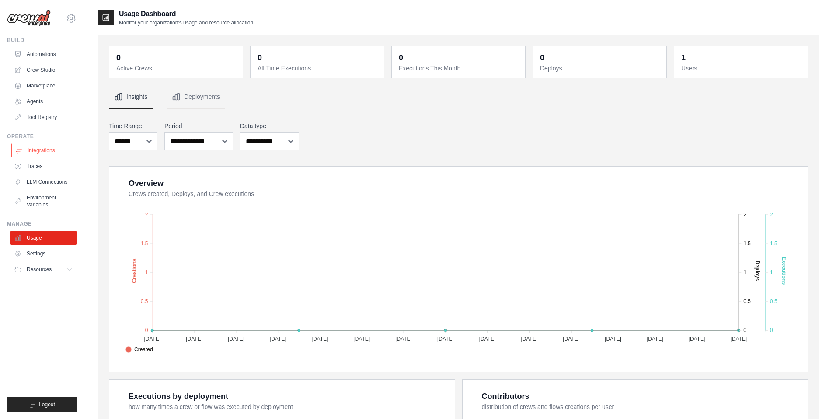
click at [44, 153] on link "Integrations" at bounding box center [44, 150] width 66 height 14
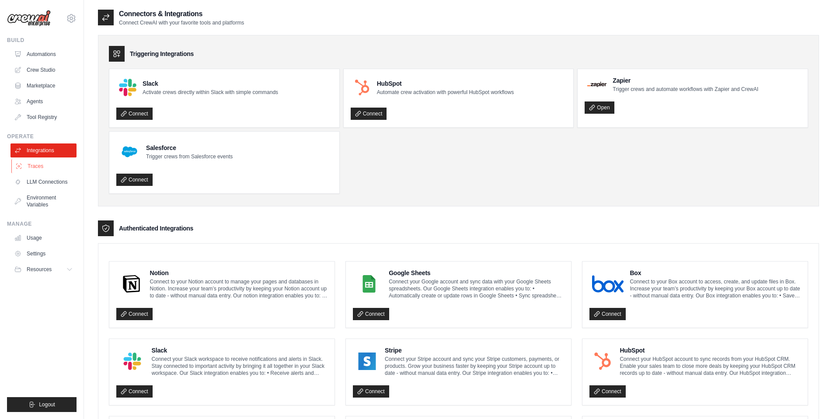
click at [38, 167] on link "Traces" at bounding box center [44, 166] width 66 height 14
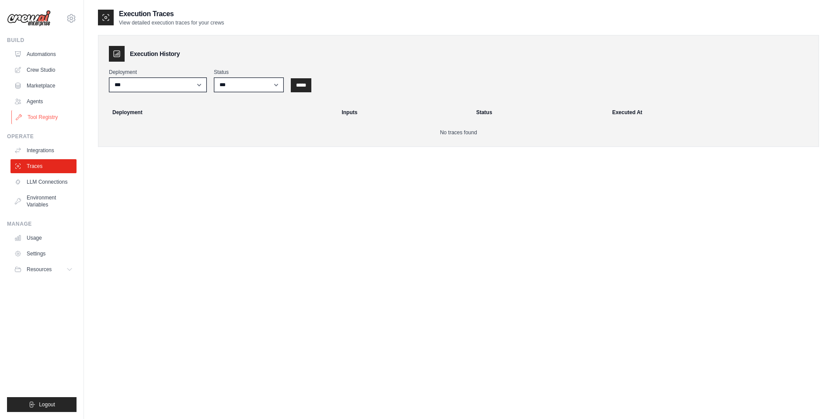
click at [35, 118] on link "Tool Registry" at bounding box center [44, 117] width 66 height 14
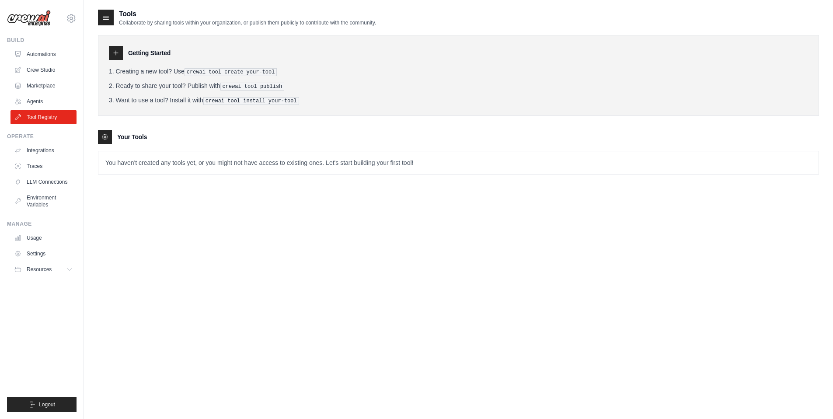
click at [114, 130] on div "Your Tools" at bounding box center [458, 137] width 721 height 14
click at [158, 54] on h3 "Getting Started" at bounding box center [149, 53] width 42 height 9
click at [31, 86] on link "Marketplace" at bounding box center [44, 86] width 66 height 14
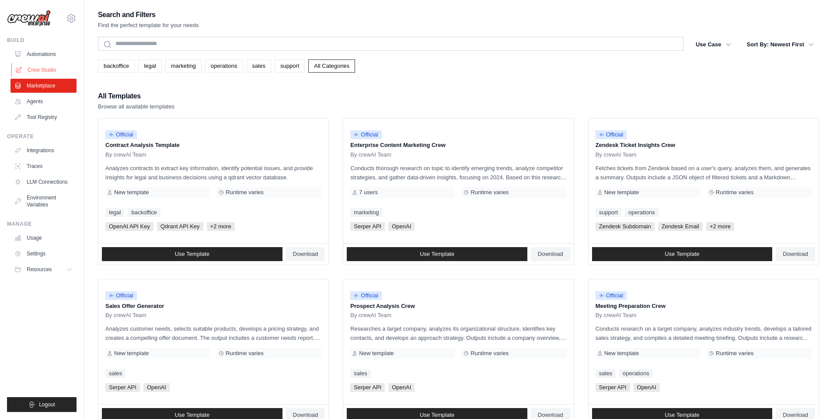
click at [59, 70] on link "Crew Studio" at bounding box center [44, 70] width 66 height 14
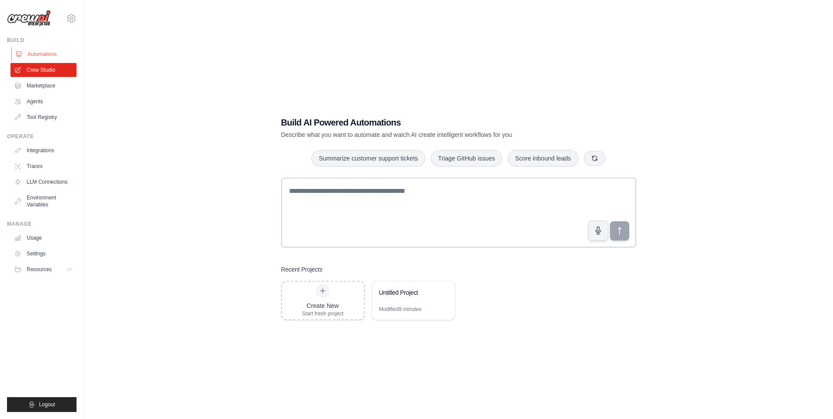
click at [35, 59] on link "Automations" at bounding box center [44, 54] width 66 height 14
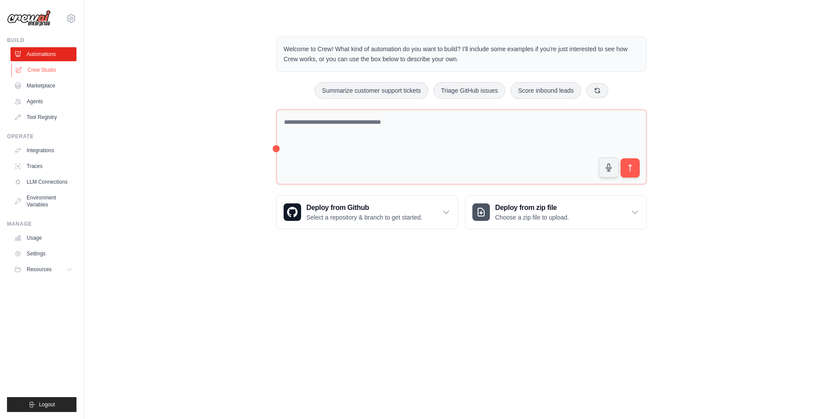
click at [56, 68] on link "Crew Studio" at bounding box center [44, 70] width 66 height 14
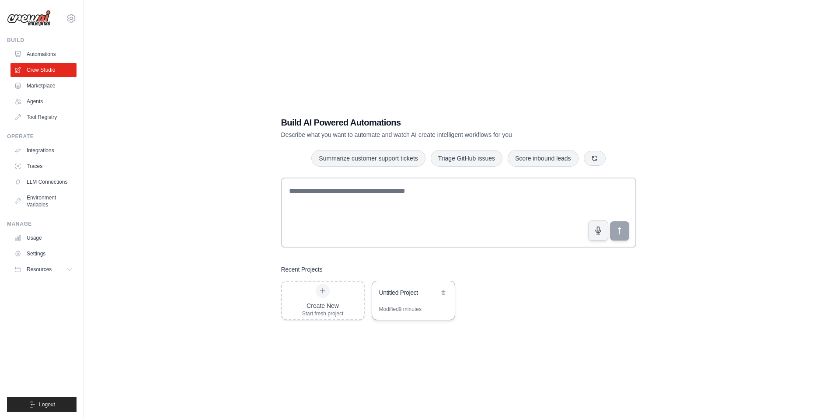
click at [413, 293] on div "Untitled Project" at bounding box center [409, 292] width 60 height 9
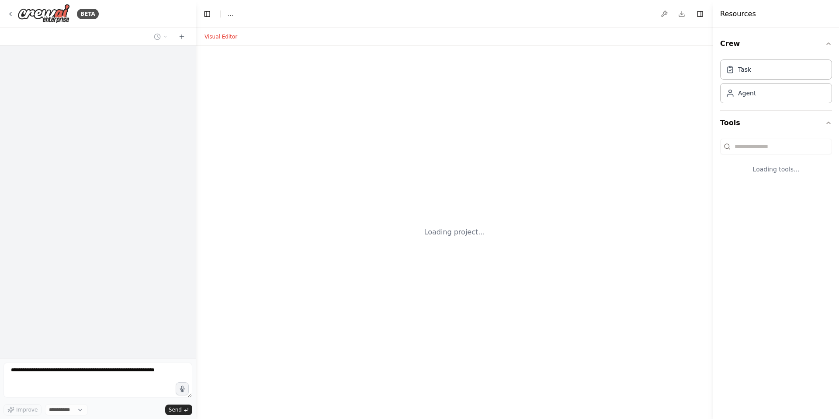
select select "****"
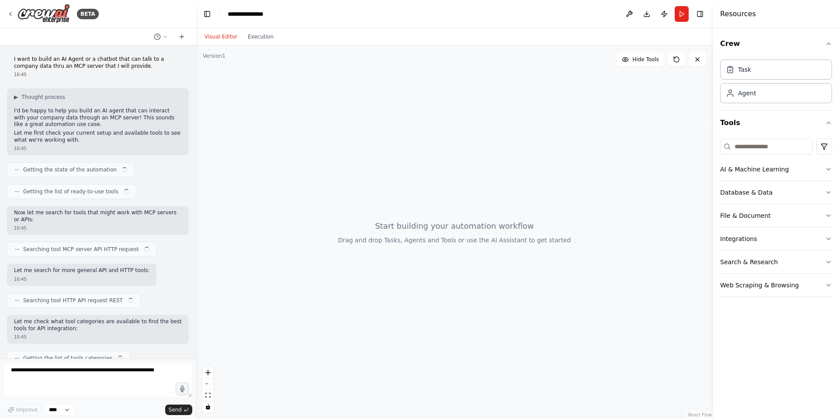
scroll to position [307, 0]
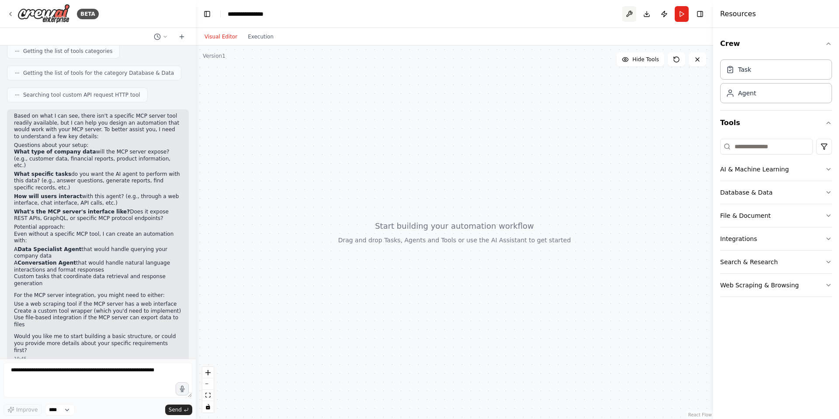
click at [626, 16] on button at bounding box center [629, 14] width 14 height 16
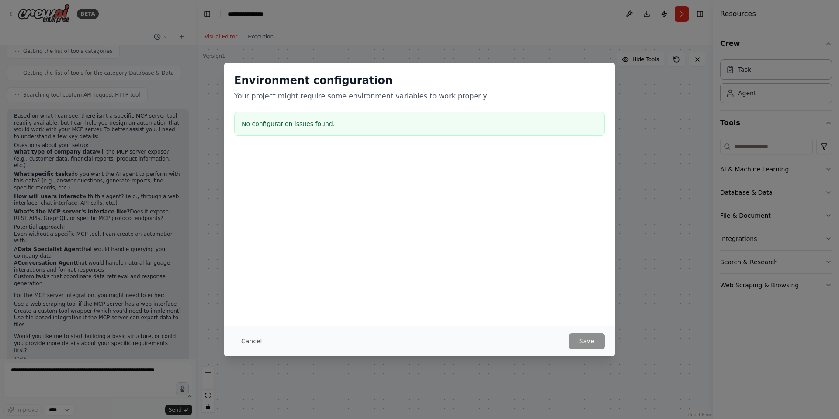
click at [514, 52] on div "Environment configuration Your project might require some environment variables…" at bounding box center [419, 209] width 839 height 419
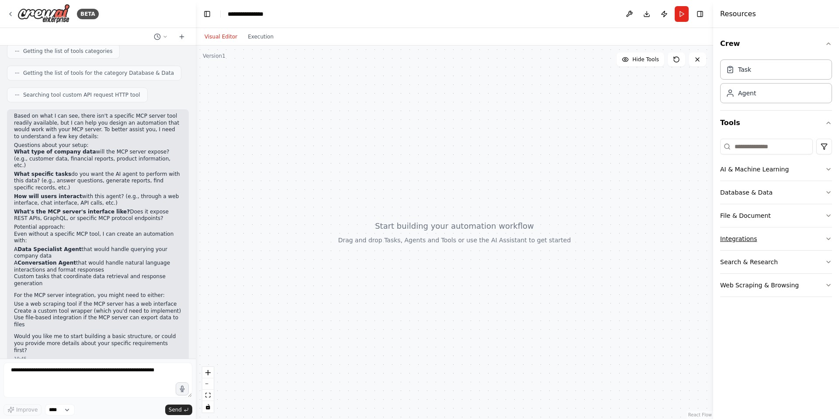
click at [790, 236] on button "Integrations" at bounding box center [776, 238] width 112 height 23
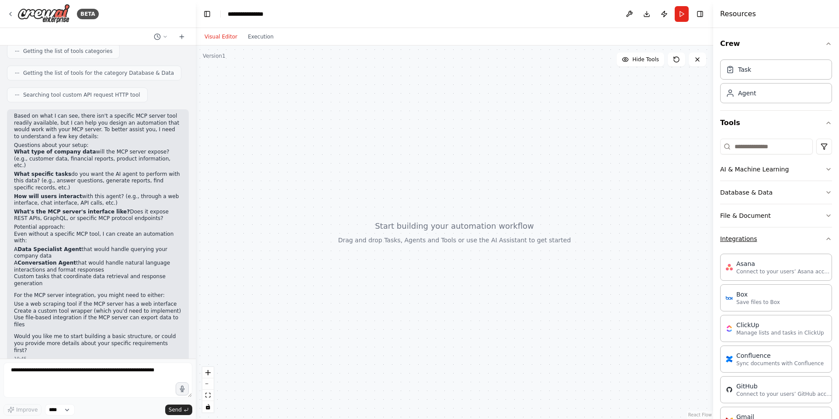
click at [809, 236] on button "Integrations" at bounding box center [776, 238] width 112 height 23
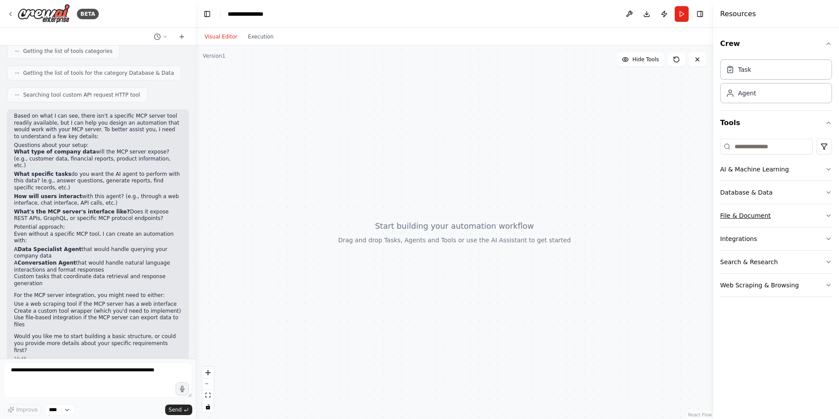
click at [809, 213] on button "File & Document" at bounding box center [776, 215] width 112 height 23
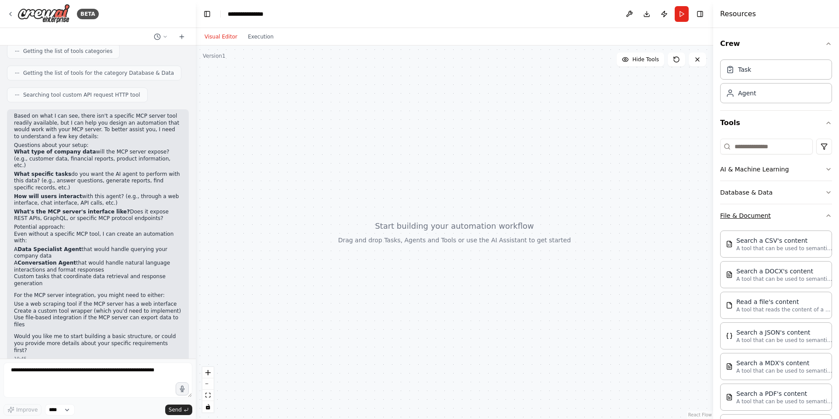
click at [809, 213] on button "File & Document" at bounding box center [776, 215] width 112 height 23
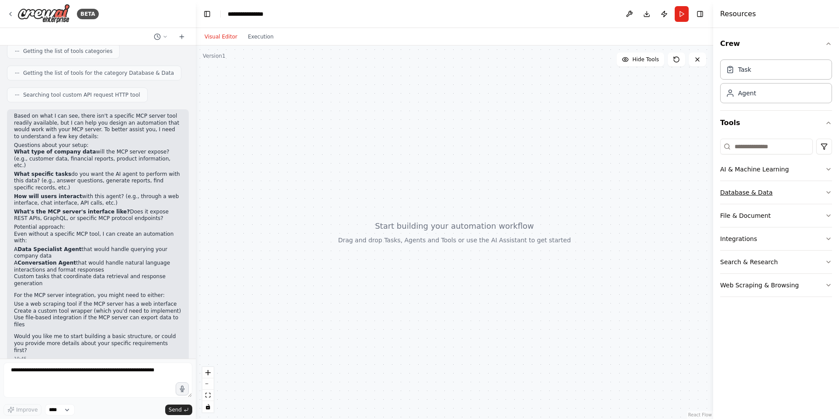
click at [802, 191] on button "Database & Data" at bounding box center [776, 192] width 112 height 23
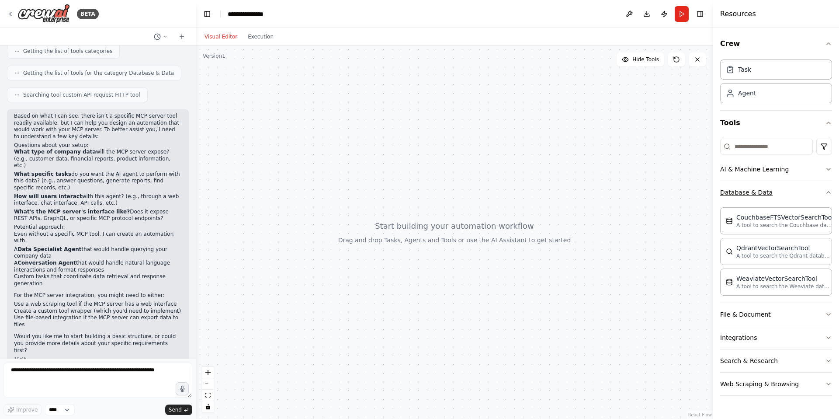
click at [803, 191] on button "Database & Data" at bounding box center [776, 192] width 112 height 23
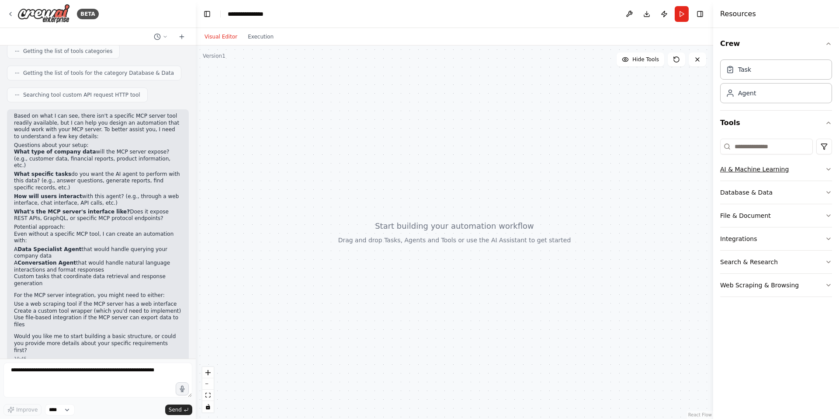
click at [812, 168] on button "AI & Machine Learning" at bounding box center [776, 169] width 112 height 23
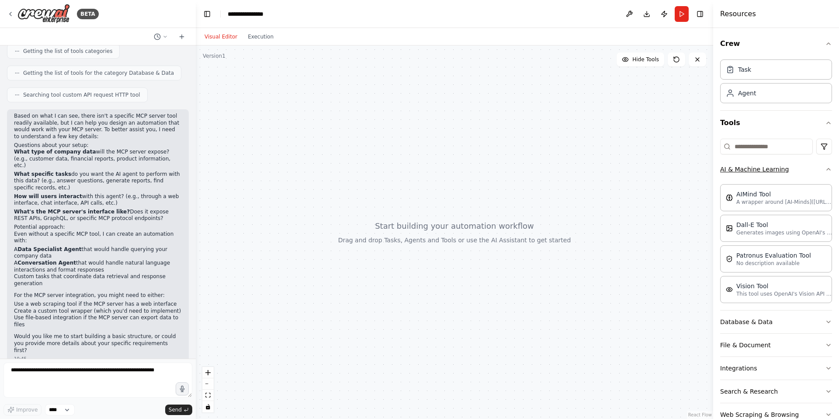
click at [812, 168] on button "AI & Machine Learning" at bounding box center [776, 169] width 112 height 23
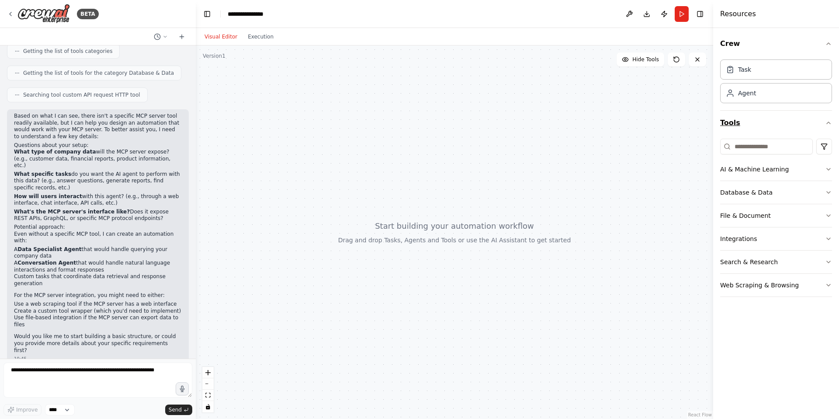
click at [803, 118] on button "Tools" at bounding box center [776, 123] width 112 height 24
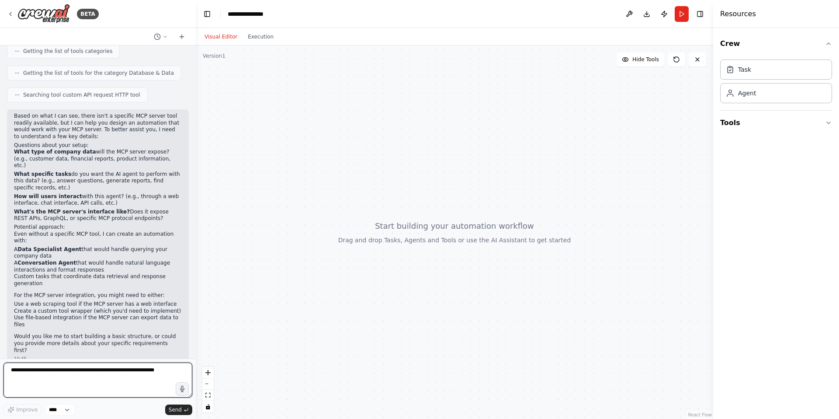
click at [50, 378] on textarea at bounding box center [97, 379] width 189 height 35
type textarea "**********"
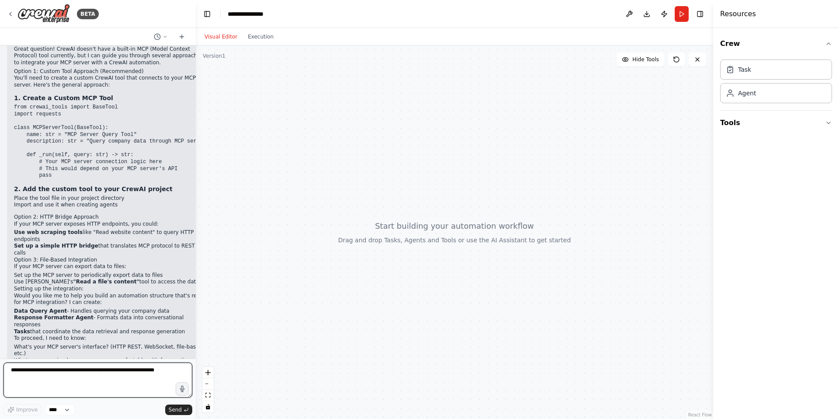
scroll to position [691, 0]
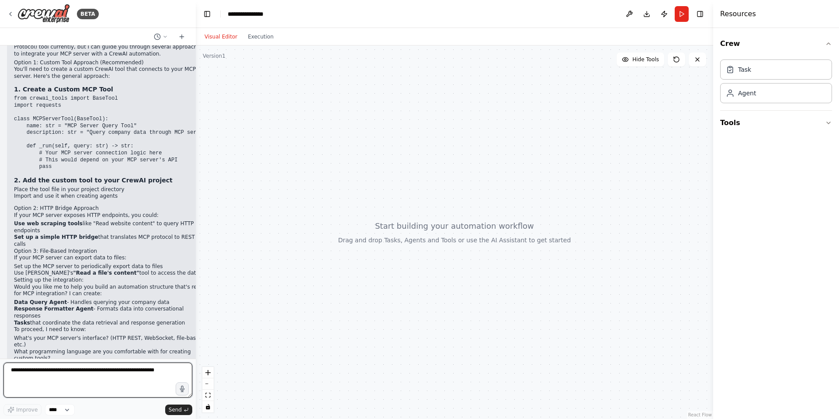
click at [65, 377] on textarea at bounding box center [97, 379] width 189 height 35
paste textarea "**********"
type textarea "**********"
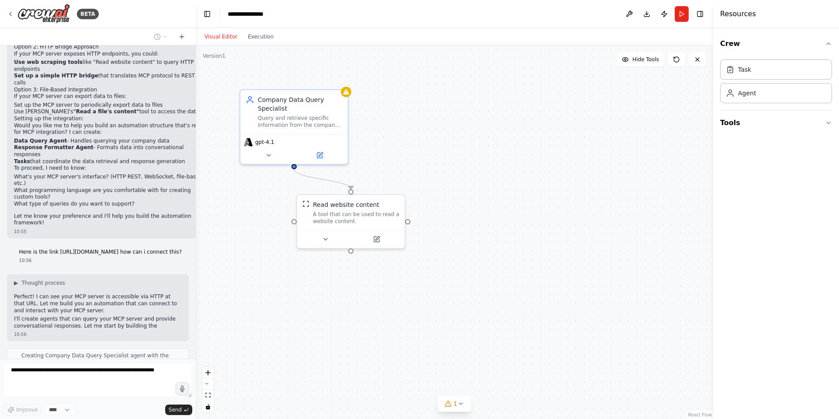
scroll to position [859, 0]
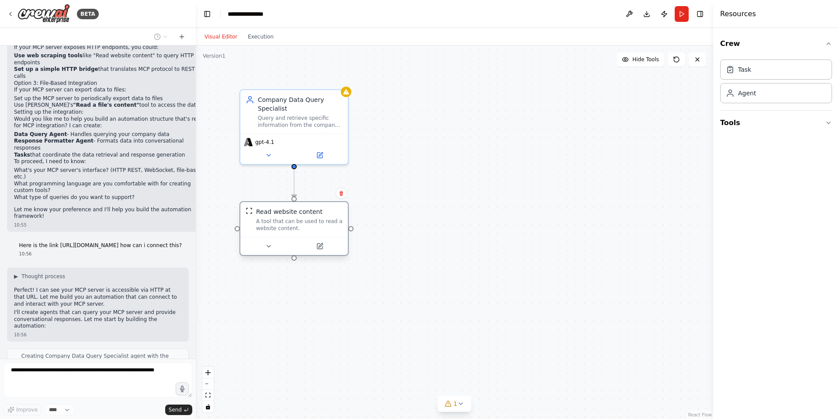
drag, startPoint x: 346, startPoint y: 207, endPoint x: 289, endPoint y: 216, distance: 57.6
click at [289, 216] on div "Read website content A tool that can be used to read a website content." at bounding box center [299, 219] width 87 height 24
click at [273, 247] on button at bounding box center [268, 246] width 49 height 10
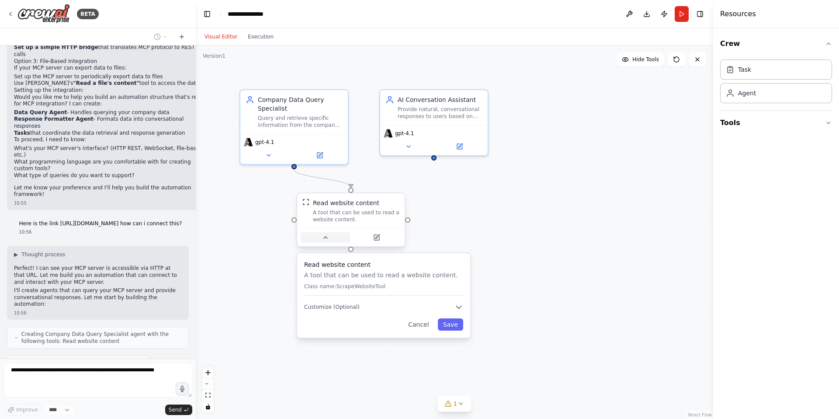
click at [273, 247] on div ".deletable-edge-delete-btn { width: 20px; height: 20px; border: 0px solid #ffff…" at bounding box center [455, 231] width 518 height 373
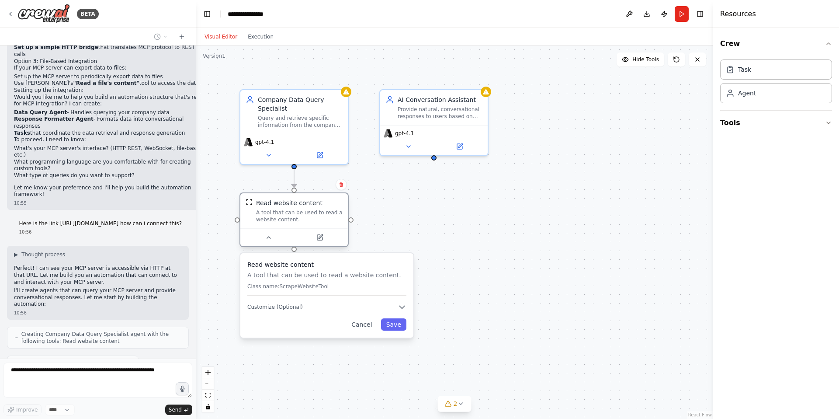
drag, startPoint x: 341, startPoint y: 217, endPoint x: 287, endPoint y: 221, distance: 54.8
click at [287, 221] on div "A tool that can be used to read a website content." at bounding box center [299, 216] width 87 height 14
click at [269, 156] on icon at bounding box center [268, 153] width 7 height 7
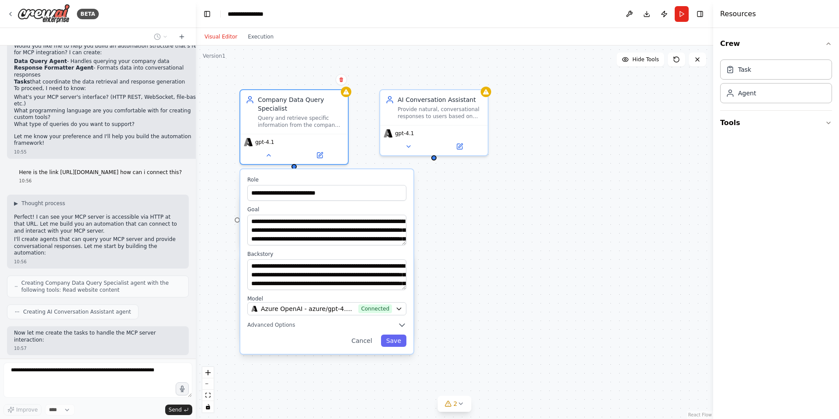
scroll to position [939, 0]
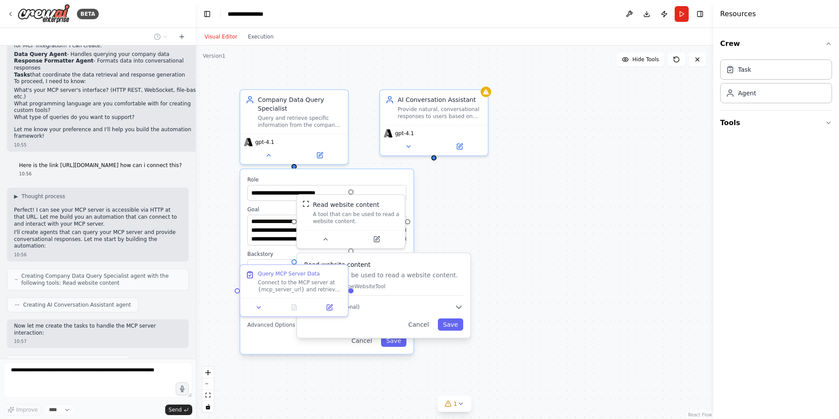
click at [498, 220] on div ".deletable-edge-delete-btn { width: 20px; height: 20px; border: 0px solid #ffff…" at bounding box center [455, 231] width 518 height 373
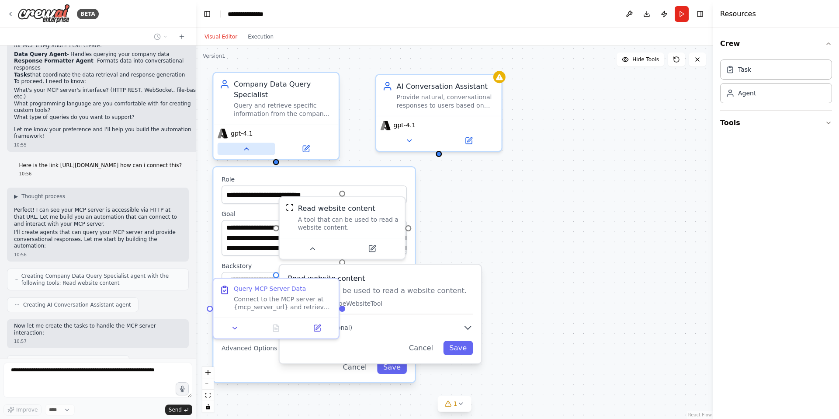
click at [243, 155] on button at bounding box center [247, 149] width 58 height 12
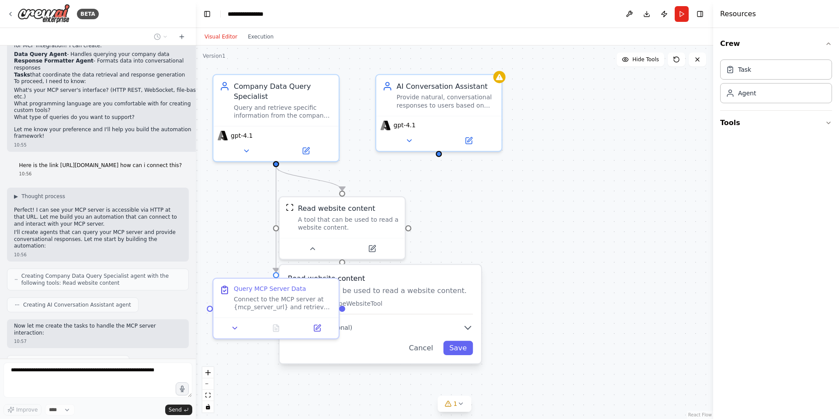
click at [505, 202] on div ".deletable-edge-delete-btn { width: 20px; height: 20px; border: 0px solid #ffff…" at bounding box center [455, 231] width 518 height 373
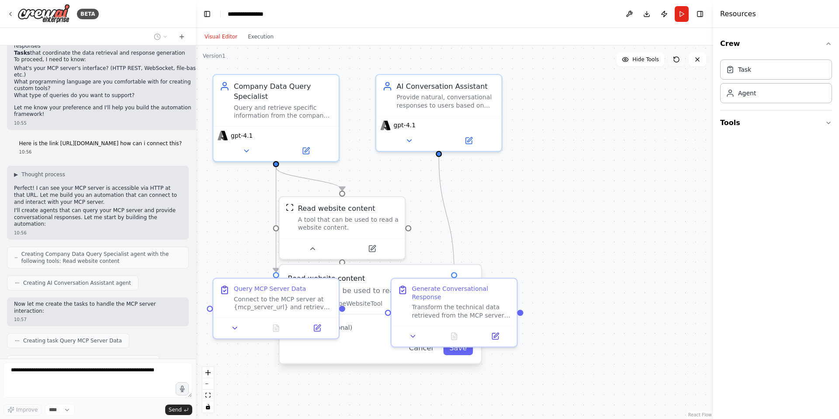
click at [679, 62] on icon at bounding box center [676, 59] width 7 height 7
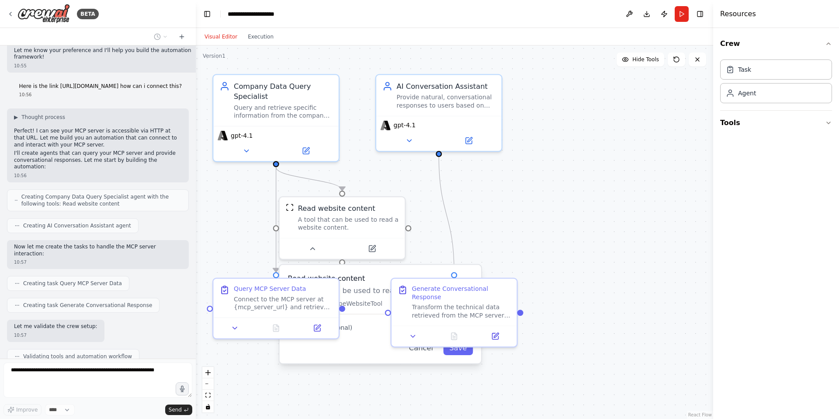
scroll to position [1062, 0]
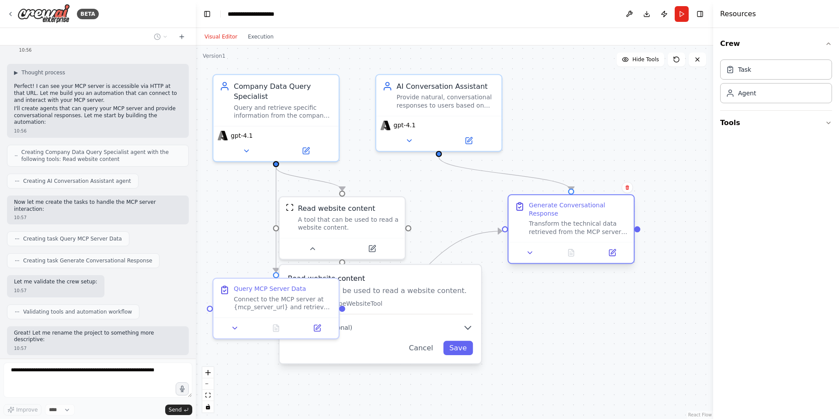
drag, startPoint x: 459, startPoint y: 307, endPoint x: 579, endPoint y: 228, distance: 143.6
click at [579, 228] on div "Transform the technical data retrieved from the MCP server into a natural, conv…" at bounding box center [578, 227] width 99 height 16
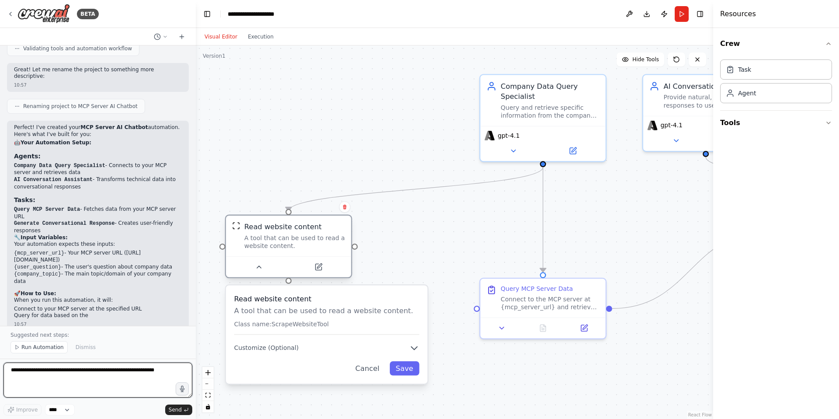
drag, startPoint x: 315, startPoint y: 230, endPoint x: 300, endPoint y: 234, distance: 15.5
click at [262, 243] on div "Read website content A tool that can be used to read a website content." at bounding box center [288, 236] width 125 height 41
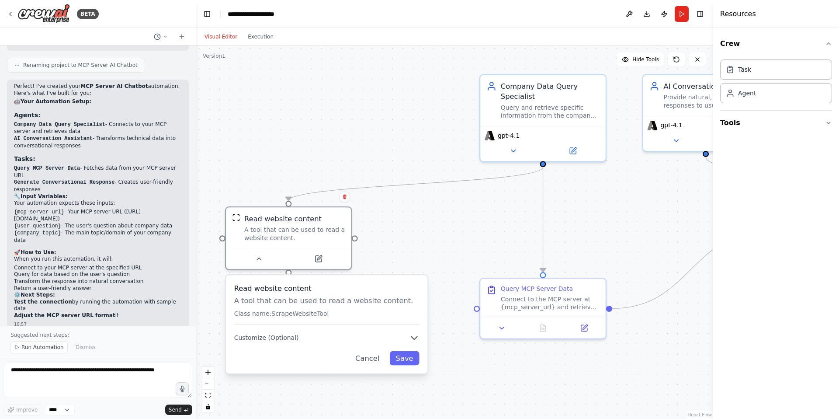
click at [468, 231] on div ".deletable-edge-delete-btn { width: 20px; height: 20px; border: 0px solid #ffff…" at bounding box center [455, 231] width 518 height 373
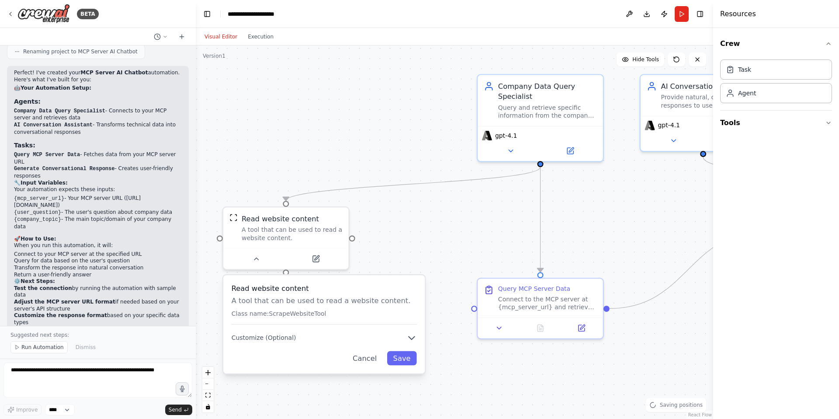
scroll to position [1387, 0]
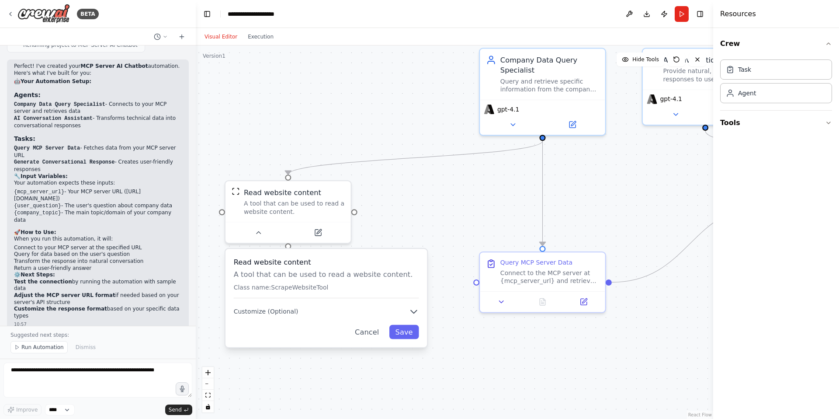
drag, startPoint x: 469, startPoint y: 228, endPoint x: 469, endPoint y: 202, distance: 26.2
click at [469, 202] on div ".deletable-edge-delete-btn { width: 20px; height: 20px; border: 0px solid #ffff…" at bounding box center [455, 231] width 518 height 373
click at [503, 121] on button at bounding box center [513, 122] width 58 height 12
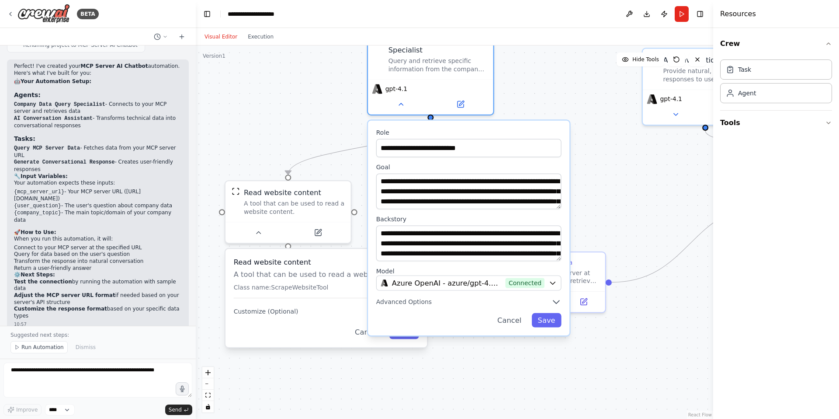
drag, startPoint x: 480, startPoint y: 203, endPoint x: 376, endPoint y: 178, distance: 107.0
click at [376, 178] on div ".deletable-edge-delete-btn { width: 20px; height: 20px; border: 0px solid #ffff…" at bounding box center [455, 231] width 518 height 373
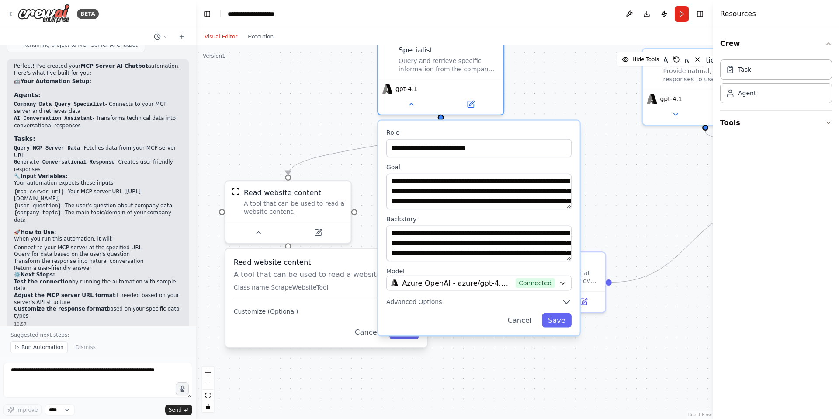
click at [358, 124] on div ".deletable-edge-delete-btn { width: 20px; height: 20px; border: 0px solid #ffff…" at bounding box center [455, 231] width 518 height 373
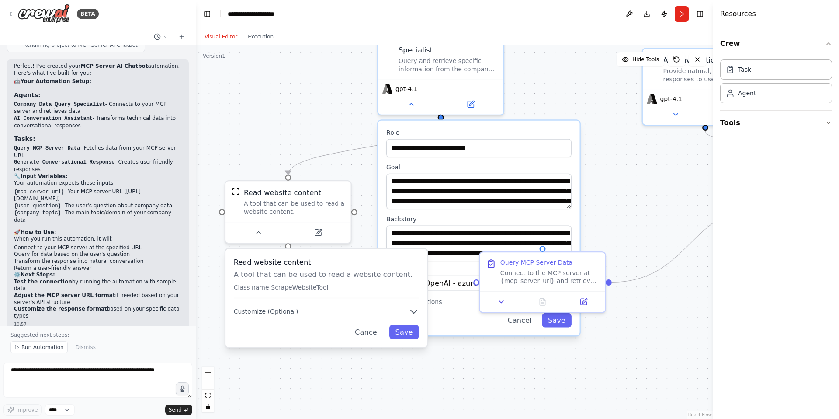
click at [357, 139] on div ".deletable-edge-delete-btn { width: 20px; height: 20px; border: 0px solid #ffff…" at bounding box center [455, 231] width 518 height 373
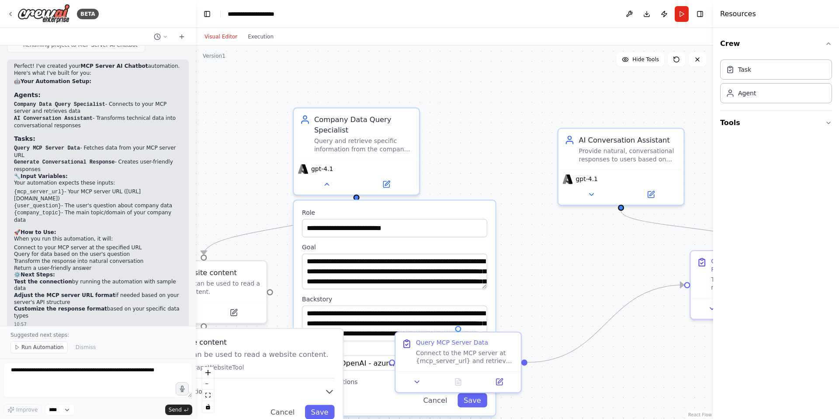
drag, startPoint x: 357, startPoint y: 139, endPoint x: 272, endPoint y: 219, distance: 116.3
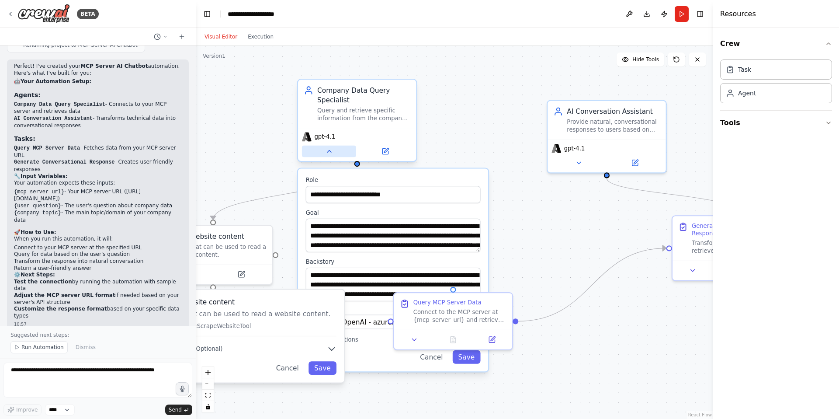
click at [332, 156] on button at bounding box center [329, 151] width 54 height 11
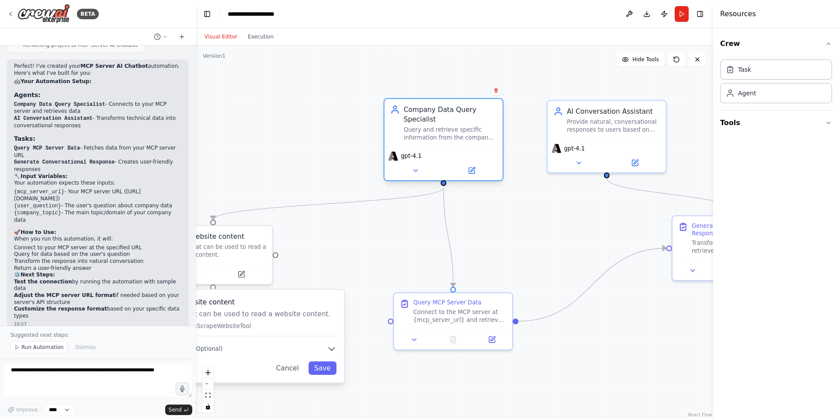
drag, startPoint x: 351, startPoint y: 106, endPoint x: 435, endPoint y: 125, distance: 85.7
click at [435, 125] on div "Company Data Query Specialist Query and retrieve specific information from the …" at bounding box center [450, 122] width 93 height 36
click at [41, 347] on span "Run Automation" at bounding box center [42, 347] width 42 height 7
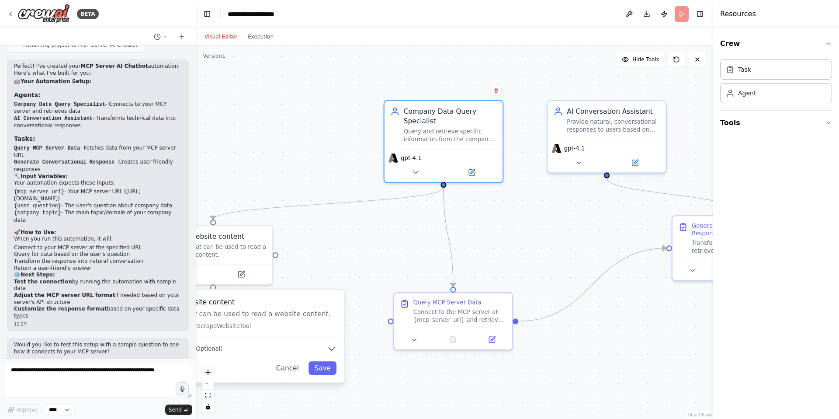
scroll to position [1354, 0]
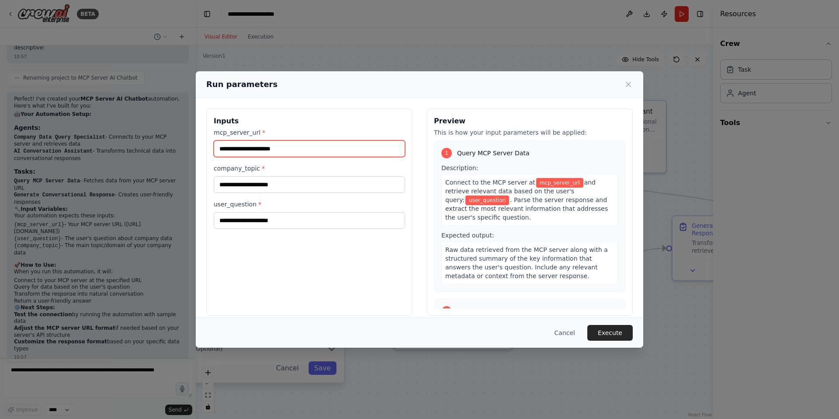
click at [324, 145] on input "mcp_server_url *" at bounding box center [309, 148] width 191 height 17
paste input "**********"
type input "**********"
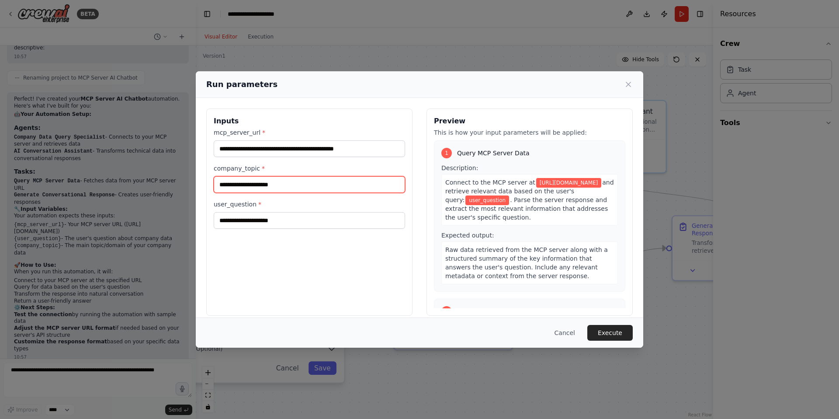
click at [349, 181] on input "company_topic *" at bounding box center [309, 184] width 191 height 17
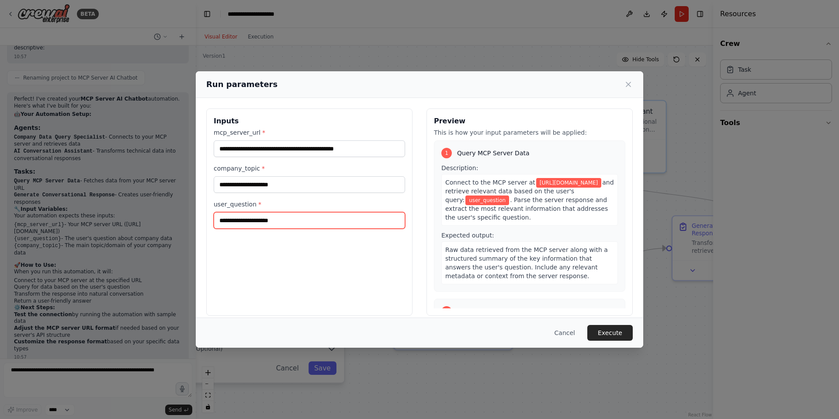
click at [340, 227] on input "user_question *" at bounding box center [309, 220] width 191 height 17
type input "*"
type input "**********"
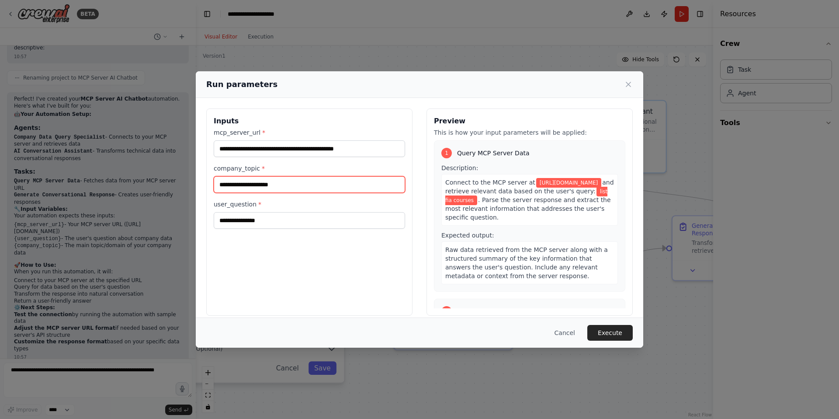
click at [316, 184] on input "company_topic *" at bounding box center [309, 184] width 191 height 17
type input "**********"
click at [623, 333] on button "Execute" at bounding box center [610, 333] width 45 height 16
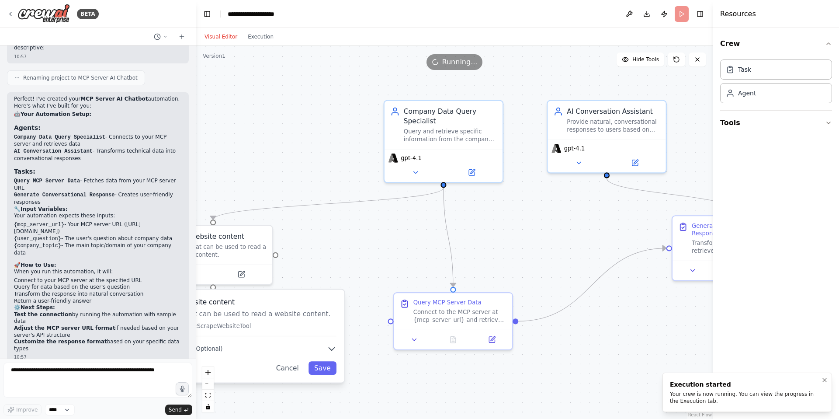
click at [711, 393] on div "Your crew is now running. You can view the progress in the Execution tab." at bounding box center [745, 397] width 151 height 14
click at [714, 391] on div "Your crew is now running. You can view the progress in the Execution tab." at bounding box center [745, 397] width 151 height 14
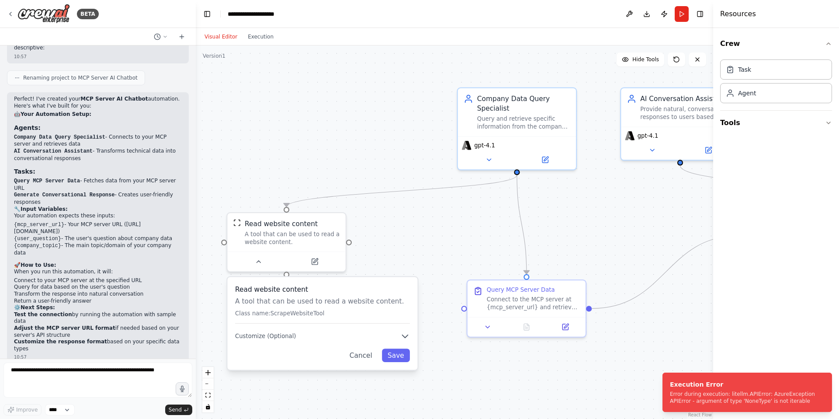
drag, startPoint x: 577, startPoint y: 242, endPoint x: 654, endPoint y: 228, distance: 77.7
click at [261, 260] on icon at bounding box center [262, 259] width 4 height 2
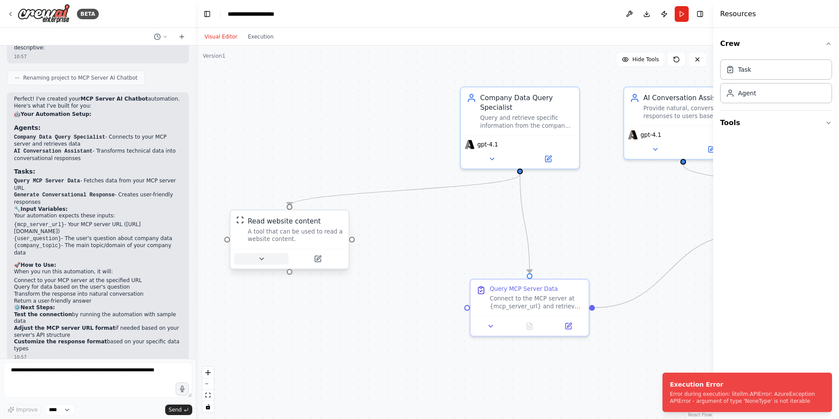
click at [261, 261] on icon at bounding box center [262, 259] width 8 height 8
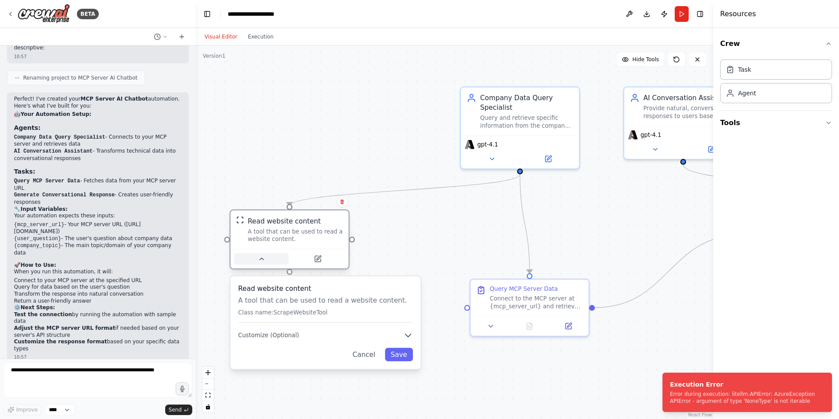
click at [261, 261] on icon at bounding box center [262, 259] width 8 height 8
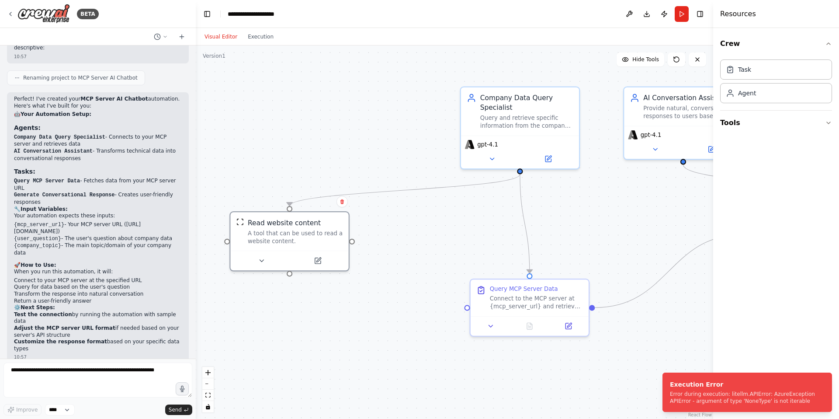
click at [401, 224] on div ".deletable-edge-delete-btn { width: 20px; height: 20px; border: 0px solid #ffff…" at bounding box center [455, 231] width 518 height 373
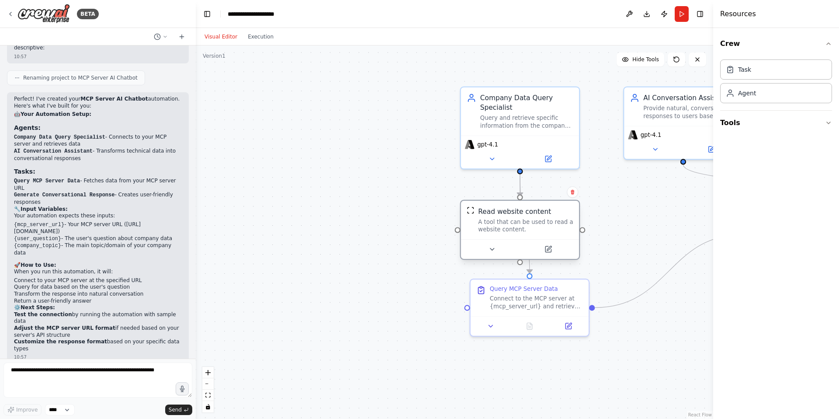
drag, startPoint x: 322, startPoint y: 227, endPoint x: 553, endPoint y: 218, distance: 231.4
click at [553, 218] on div "A tool that can be used to read a website content." at bounding box center [525, 225] width 95 height 15
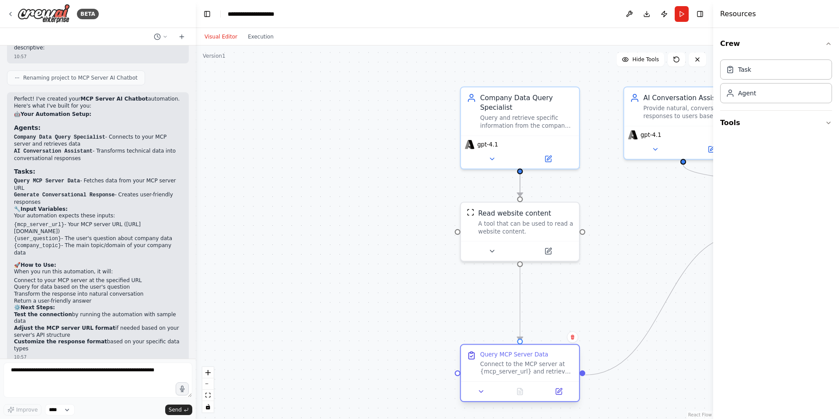
drag, startPoint x: 565, startPoint y: 295, endPoint x: 555, endPoint y: 344, distance: 50.3
click at [557, 358] on div "Query MCP Server Data Connect to the MCP server at {mcp_server_url} and retriev…" at bounding box center [526, 363] width 93 height 25
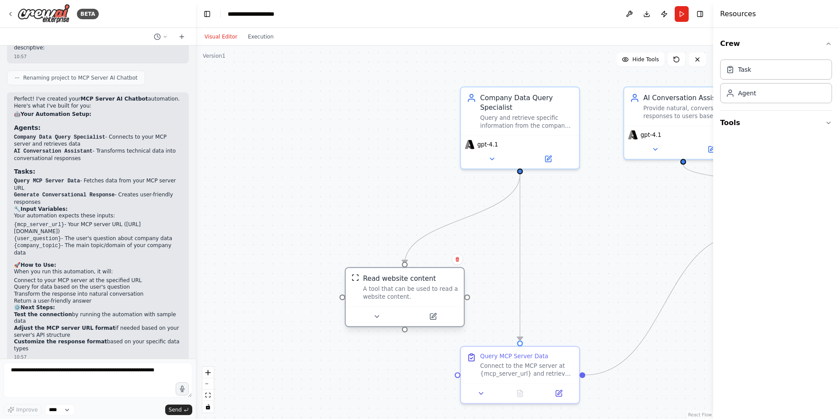
drag, startPoint x: 553, startPoint y: 224, endPoint x: 434, endPoint y: 295, distance: 138.2
click at [434, 295] on div "A tool that can be used to read a website content." at bounding box center [410, 292] width 95 height 15
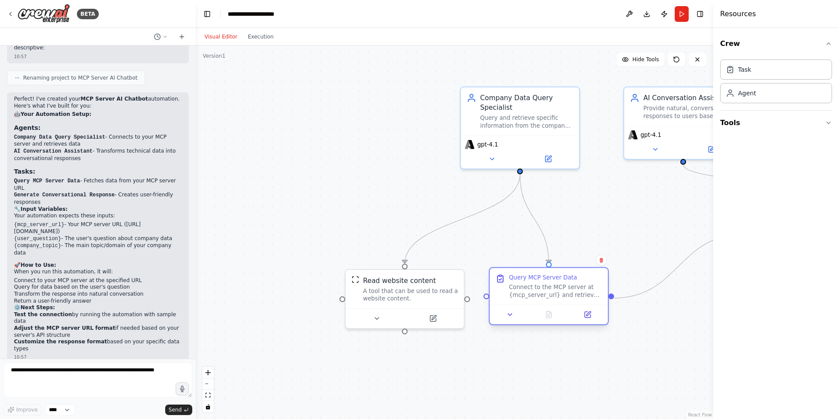
drag, startPoint x: 531, startPoint y: 366, endPoint x: 559, endPoint y: 292, distance: 79.8
click at [559, 292] on div "Connect to the MCP server at {mcp_server_url} and retrieve relevant data based …" at bounding box center [555, 290] width 93 height 15
click at [580, 358] on div ".deletable-edge-delete-btn { width: 20px; height: 20px; border: 0px solid #ffff…" at bounding box center [455, 231] width 518 height 373
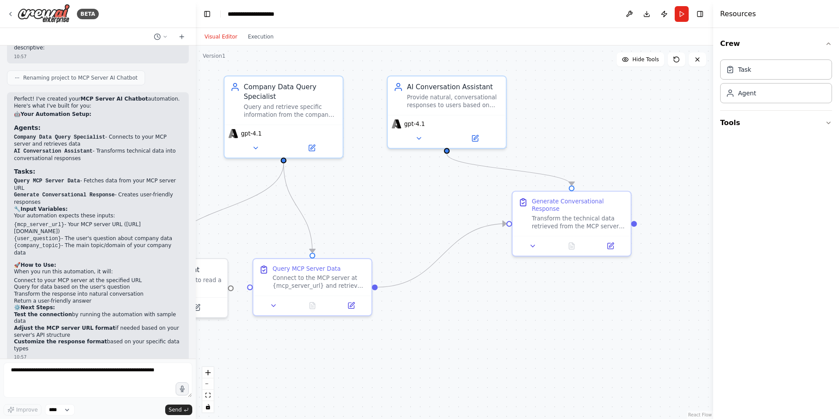
drag, startPoint x: 632, startPoint y: 342, endPoint x: 395, endPoint y: 331, distance: 236.7
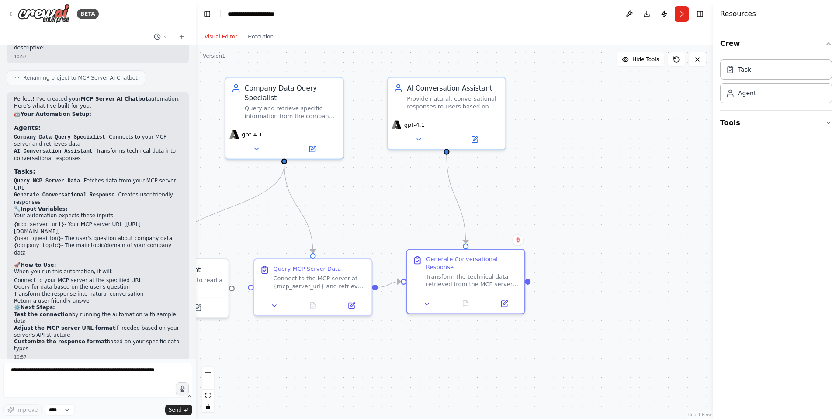
drag, startPoint x: 563, startPoint y: 215, endPoint x: 483, endPoint y: 243, distance: 85.6
click at [462, 269] on div "Generate Conversational Response Transform the technical data retrieved from th…" at bounding box center [472, 271] width 93 height 32
click at [513, 183] on div ".deletable-edge-delete-btn { width: 20px; height: 20px; border: 0px solid #ffff…" at bounding box center [455, 231] width 518 height 373
drag, startPoint x: 472, startPoint y: 109, endPoint x: 486, endPoint y: 110, distance: 14.5
click at [486, 110] on div "AI Conversation Assistant Provide natural, conversational responses to users ba…" at bounding box center [456, 95] width 118 height 38
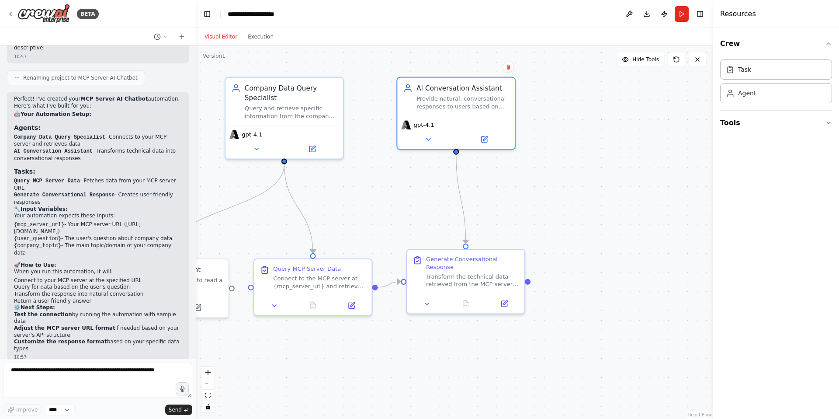
click at [536, 180] on div ".deletable-edge-delete-btn { width: 20px; height: 20px; border: 0px solid #ffff…" at bounding box center [455, 231] width 518 height 373
drag, startPoint x: 492, startPoint y: 108, endPoint x: 502, endPoint y: 111, distance: 11.1
click at [502, 111] on div "AI Conversation Assistant Provide natural, conversational responses to users ba…" at bounding box center [466, 95] width 118 height 38
click at [521, 174] on div ".deletable-edge-delete-btn { width: 20px; height: 20px; border: 0px solid #ffff…" at bounding box center [455, 231] width 518 height 373
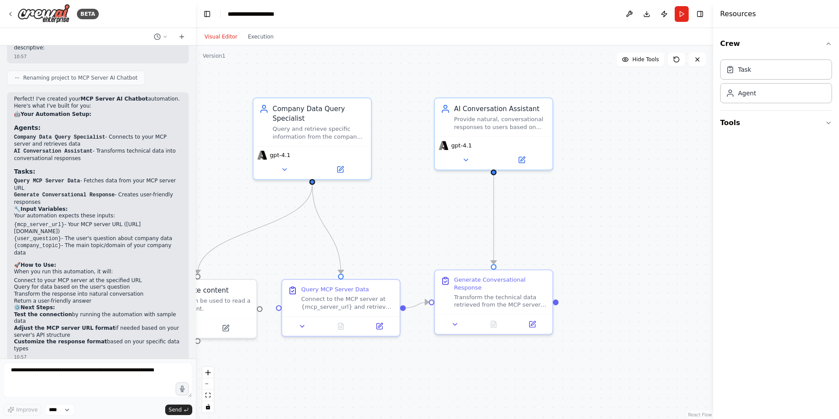
drag, startPoint x: 507, startPoint y: 233, endPoint x: 533, endPoint y: 254, distance: 33.6
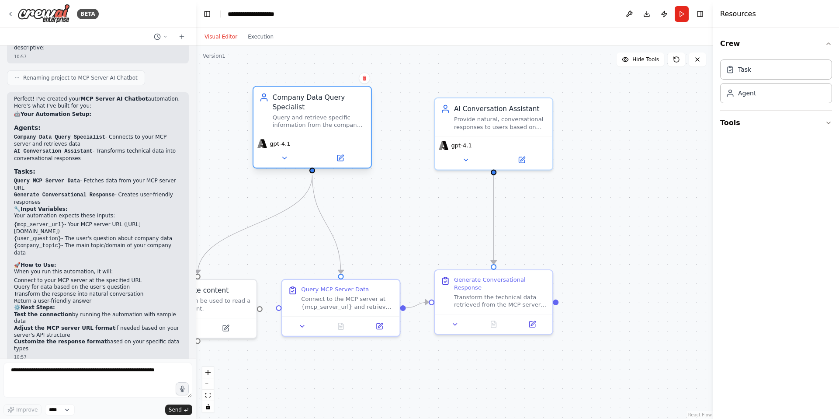
drag, startPoint x: 342, startPoint y: 127, endPoint x: 343, endPoint y: 118, distance: 9.2
click at [343, 118] on div "Query and retrieve specific information from the company's MCP server at {mcp_s…" at bounding box center [319, 121] width 93 height 15
click at [380, 212] on div ".deletable-edge-delete-btn { width: 20px; height: 20px; border: 0px solid #ffff…" at bounding box center [455, 231] width 518 height 373
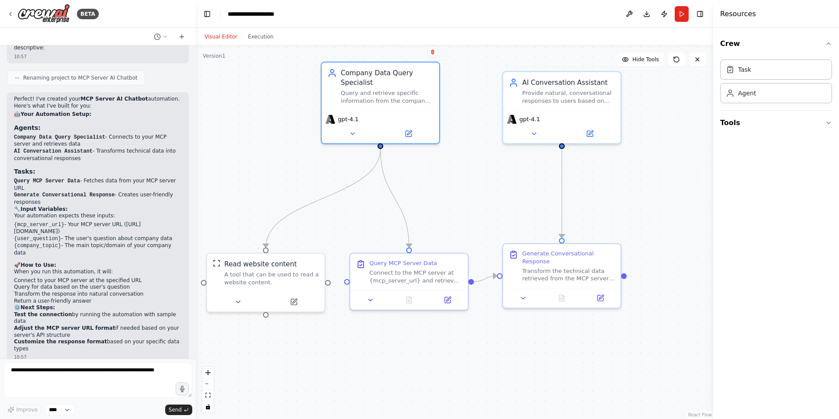
drag, startPoint x: 398, startPoint y: 212, endPoint x: 466, endPoint y: 186, distance: 72.7
click at [488, 364] on div ".deletable-edge-delete-btn { width: 20px; height: 20px; border: 0px solid #ffff…" at bounding box center [455, 231] width 518 height 373
click at [679, 15] on button "Run" at bounding box center [682, 14] width 14 height 16
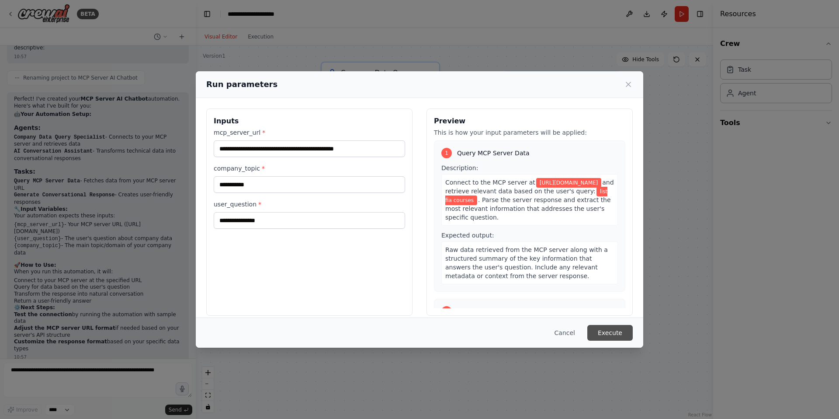
click at [620, 336] on button "Execute" at bounding box center [610, 333] width 45 height 16
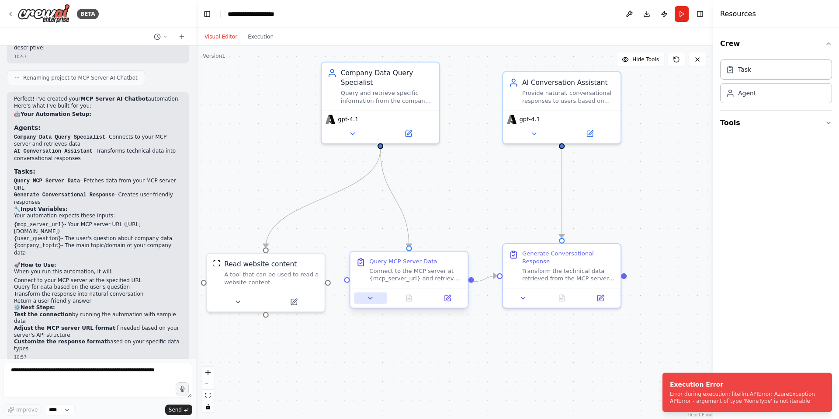
click at [371, 299] on icon at bounding box center [371, 298] width 4 height 2
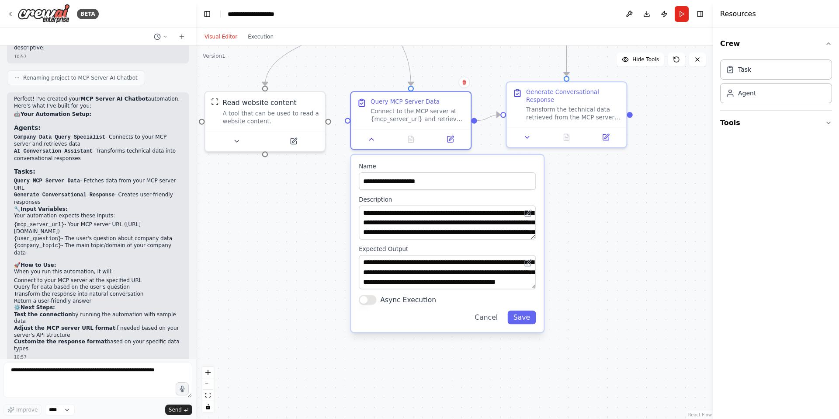
drag, startPoint x: 587, startPoint y: 399, endPoint x: 590, endPoint y: 239, distance: 160.0
click at [424, 303] on label "Async Execution" at bounding box center [408, 300] width 56 height 10
click at [376, 303] on button "Async Execution" at bounding box center [367, 300] width 17 height 10
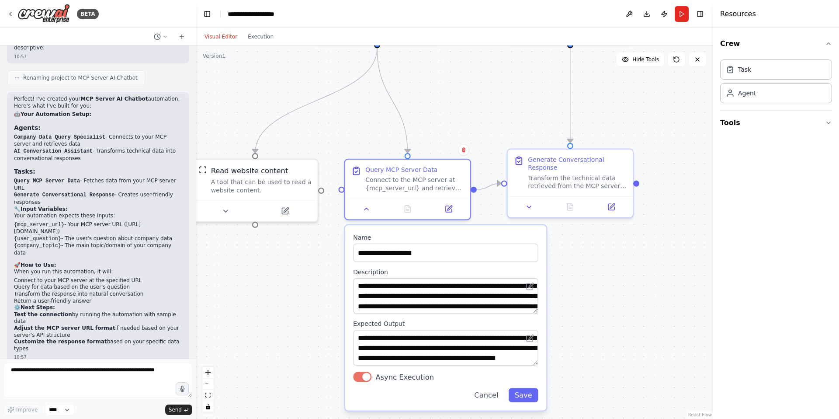
drag, startPoint x: 590, startPoint y: 237, endPoint x: 588, endPoint y: 313, distance: 76.5
click at [533, 393] on button "Save" at bounding box center [524, 395] width 30 height 14
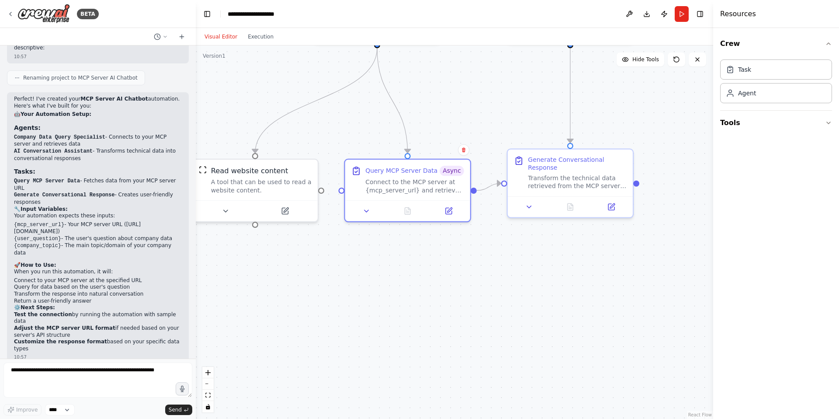
click at [496, 268] on div ".deletable-edge-delete-btn { width: 20px; height: 20px; border: 0px solid #ffff…" at bounding box center [455, 231] width 518 height 373
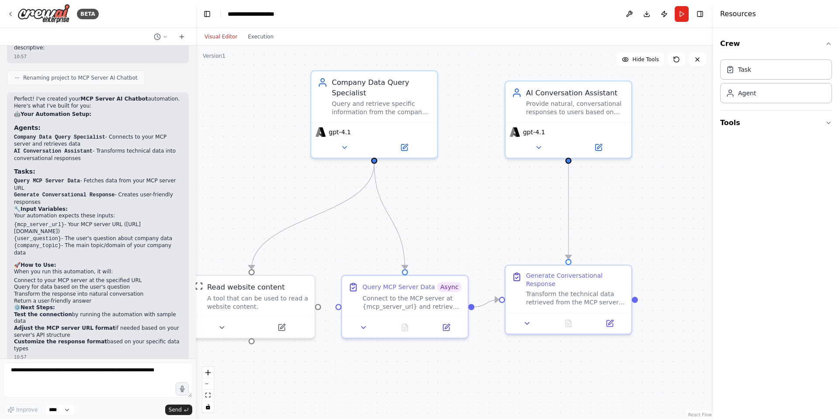
drag, startPoint x: 501, startPoint y: 271, endPoint x: 499, endPoint y: 387, distance: 116.7
click at [471, 158] on div ".deletable-edge-delete-btn { width: 20px; height: 20px; border: 0px solid #ffff…" at bounding box center [455, 231] width 518 height 373
click at [682, 16] on button "Run" at bounding box center [682, 14] width 14 height 16
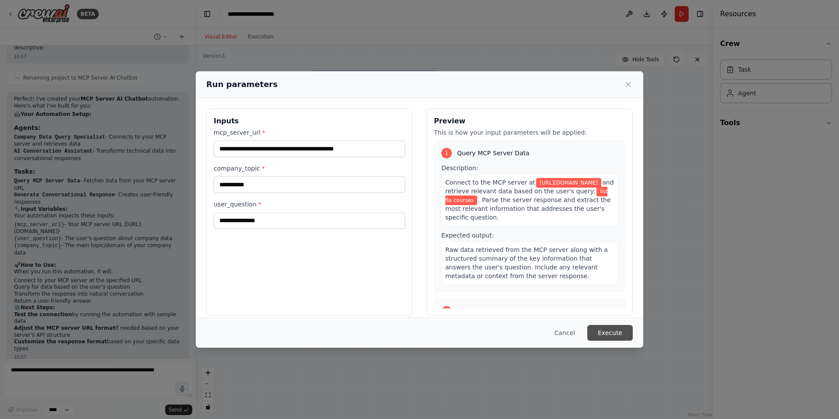
click at [616, 332] on button "Execute" at bounding box center [610, 333] width 45 height 16
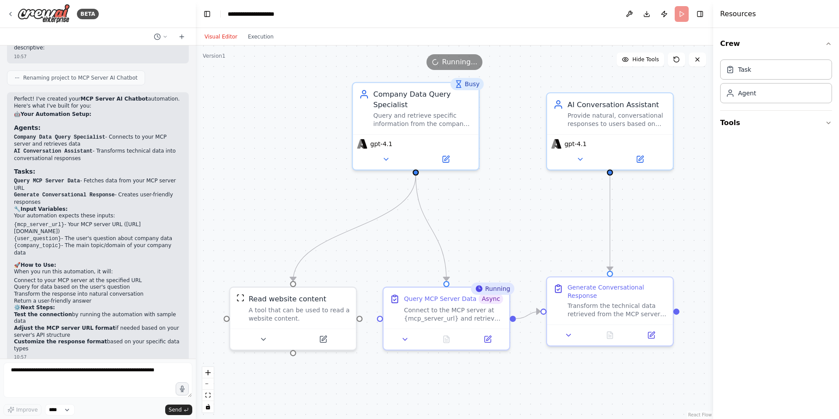
drag, startPoint x: 235, startPoint y: 150, endPoint x: 276, endPoint y: 162, distance: 43.2
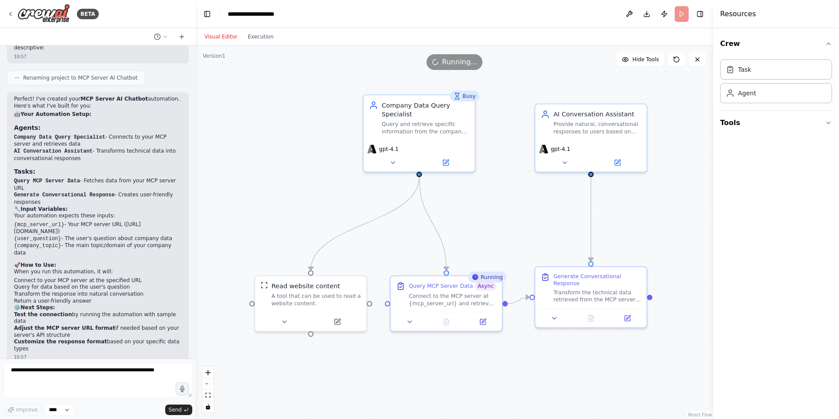
click at [470, 100] on div "Busy" at bounding box center [464, 96] width 29 height 11
click at [421, 141] on div "gpt-4.1" at bounding box center [419, 154] width 111 height 31
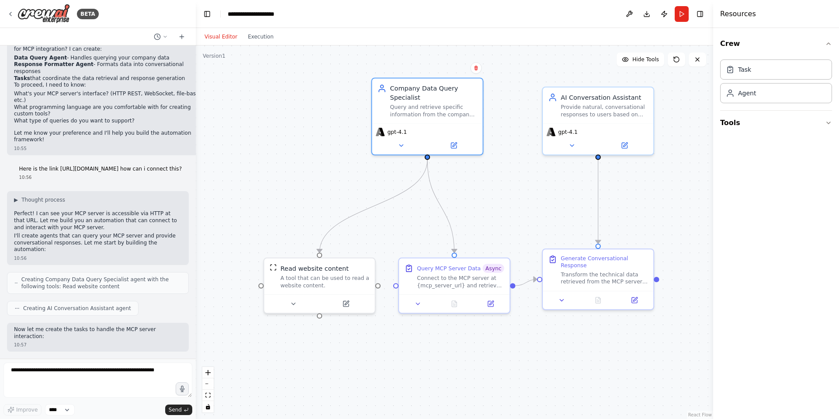
drag, startPoint x: 308, startPoint y: 146, endPoint x: 328, endPoint y: 115, distance: 37.7
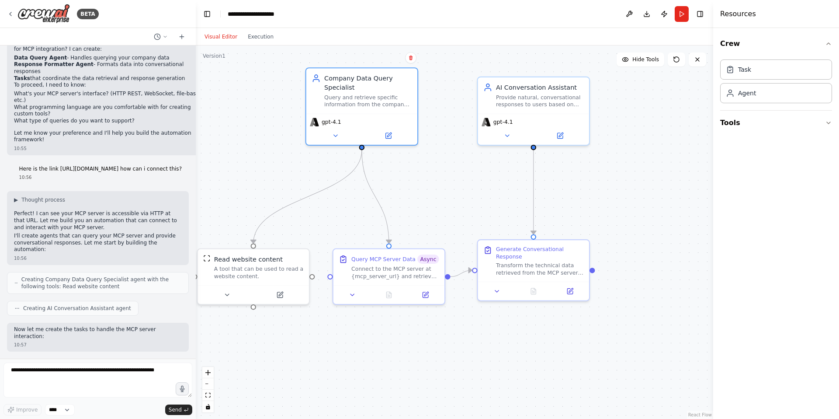
drag, startPoint x: 358, startPoint y: 145, endPoint x: 284, endPoint y: 168, distance: 77.8
click at [295, 125] on div ".deletable-edge-delete-btn { width: 20px; height: 20px; border: 0px solid #ffff…" at bounding box center [455, 231] width 518 height 373
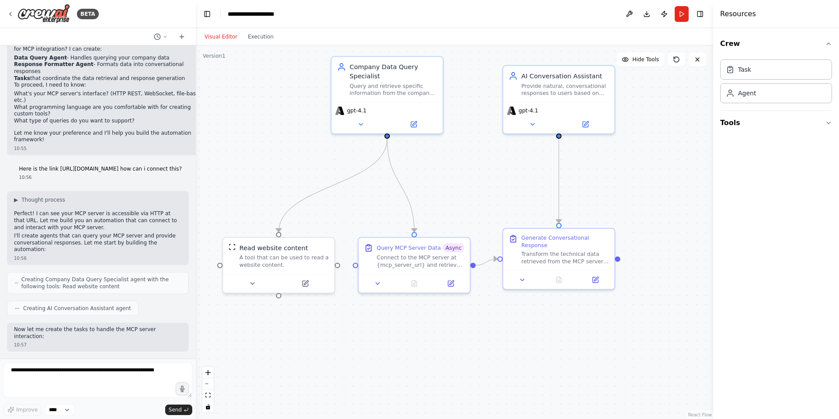
drag, startPoint x: 268, startPoint y: 166, endPoint x: 294, endPoint y: 155, distance: 27.8
click at [681, 17] on button "Run" at bounding box center [682, 14] width 14 height 16
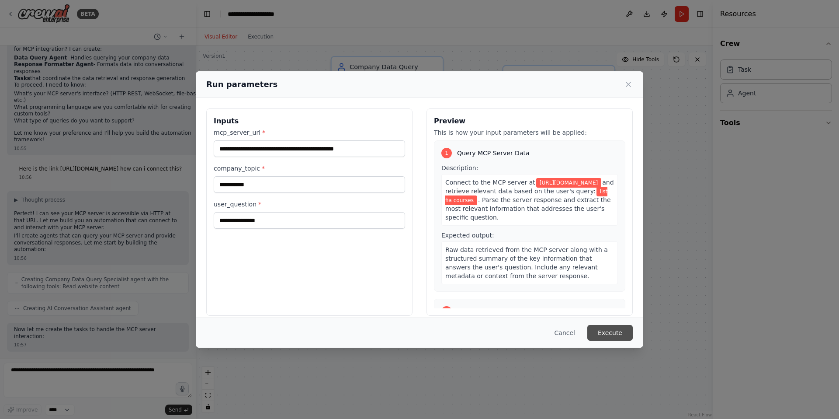
click at [607, 328] on button "Execute" at bounding box center [610, 333] width 45 height 16
